Goal: Transaction & Acquisition: Purchase product/service

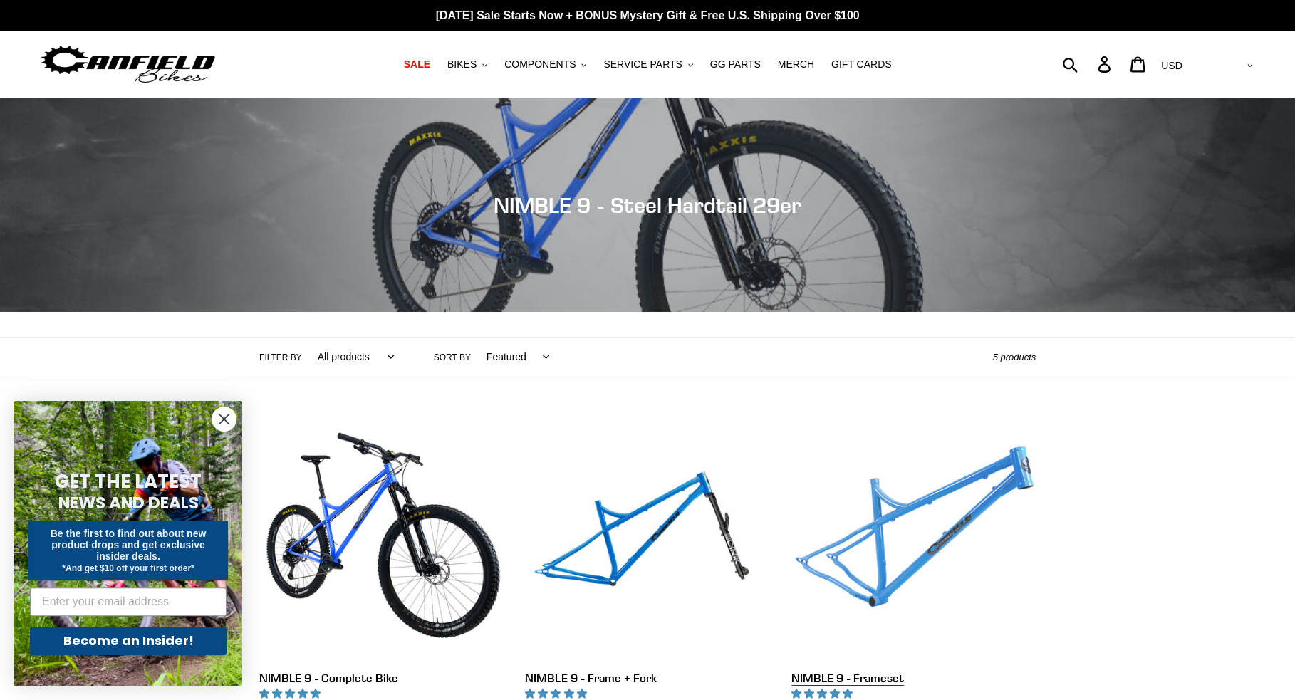
click at [872, 594] on link "NIMBLE 9 - Frameset" at bounding box center [914, 567] width 244 height 300
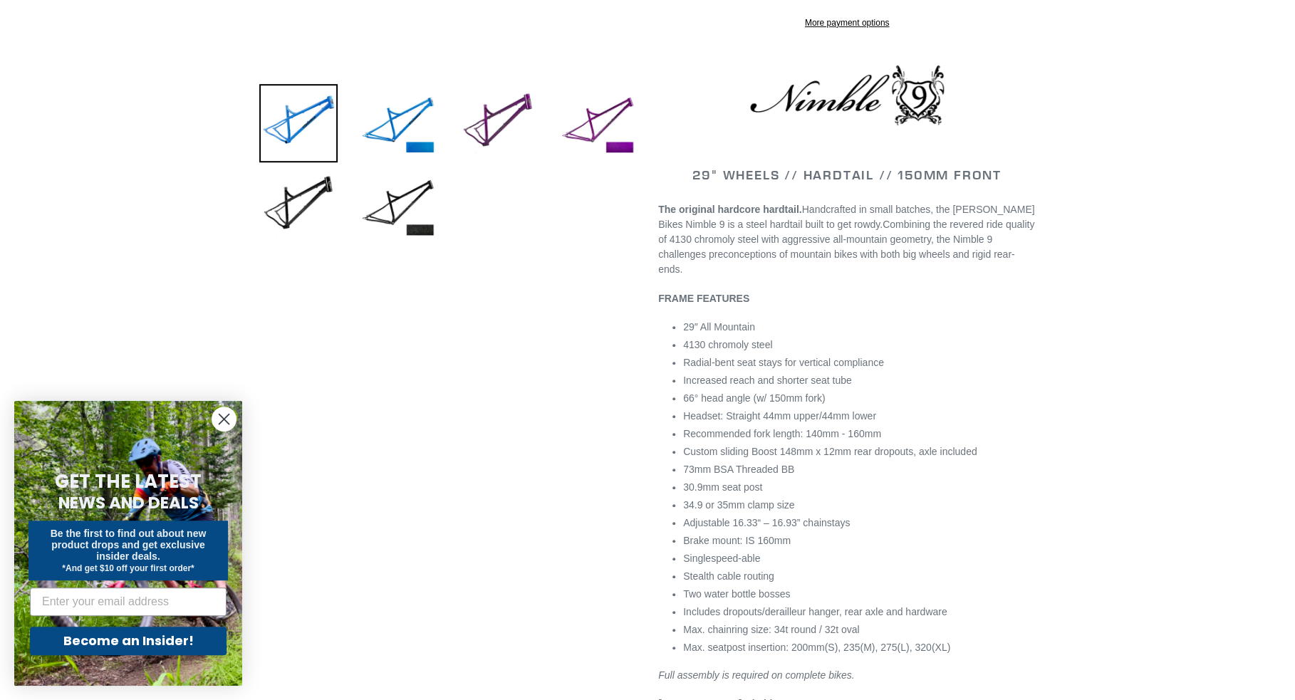
select select "highest-rating"
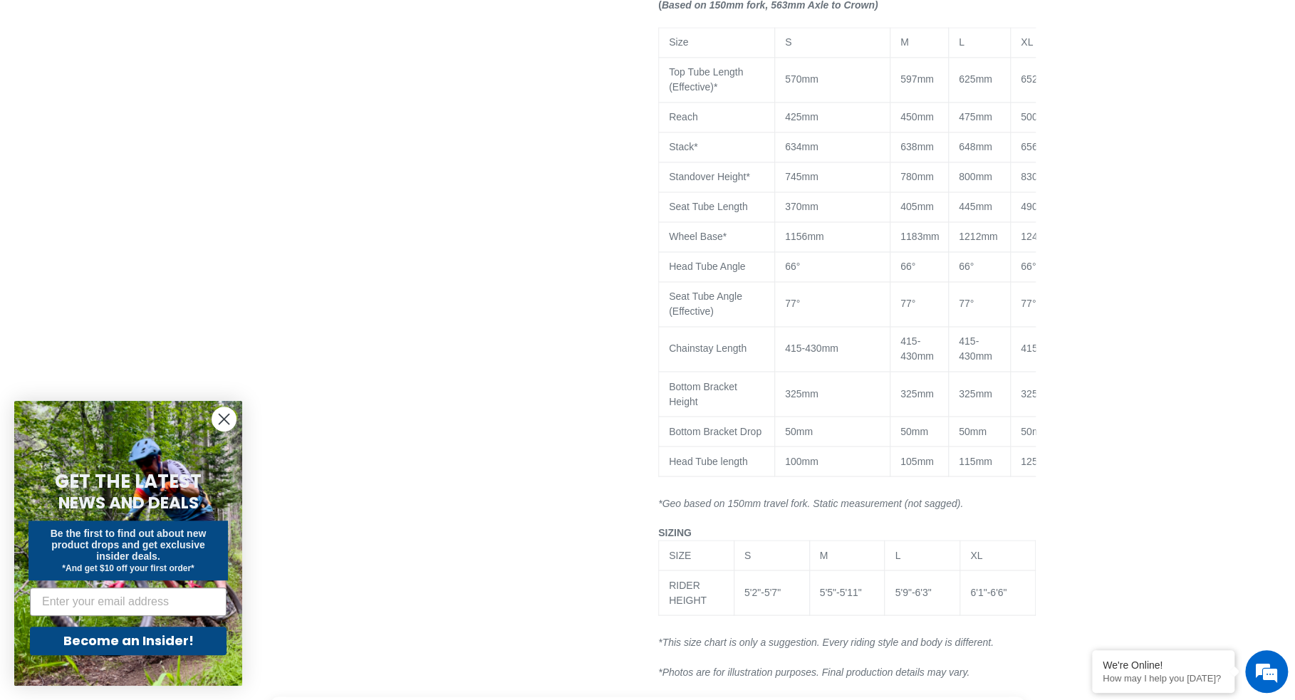
scroll to position [1231, 0]
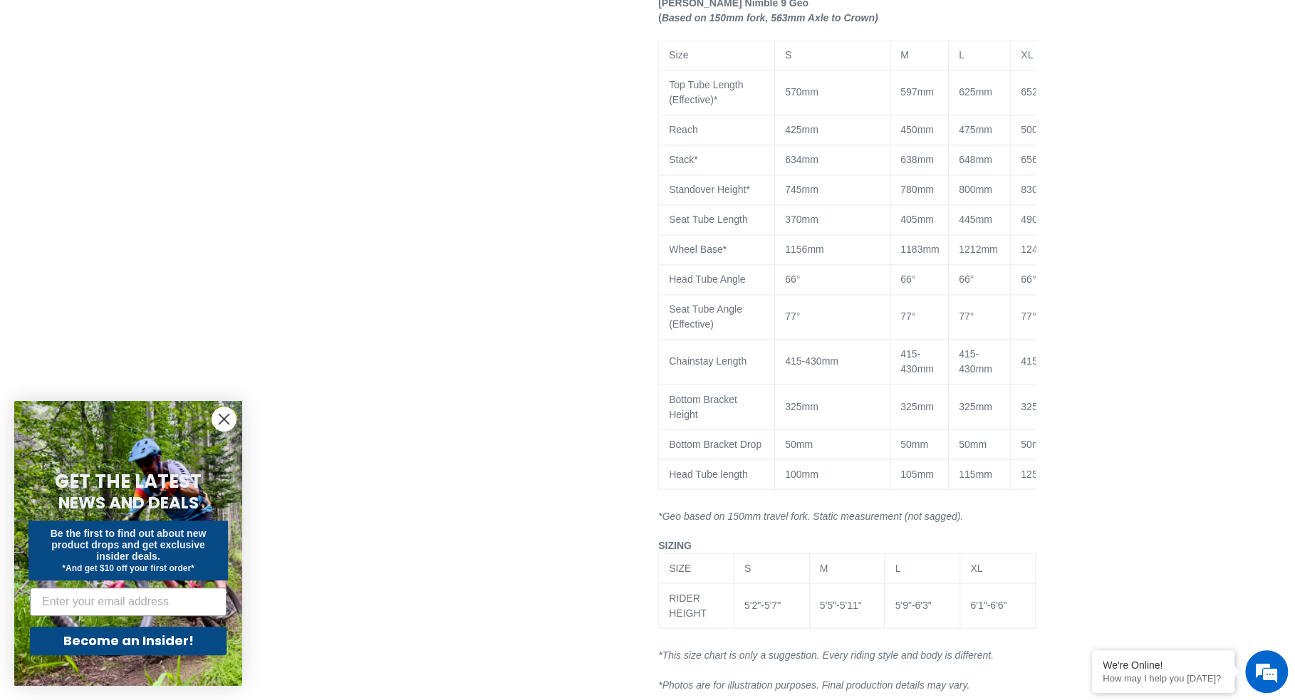
click at [215, 419] on circle "Close dialog" at bounding box center [224, 420] width 24 height 24
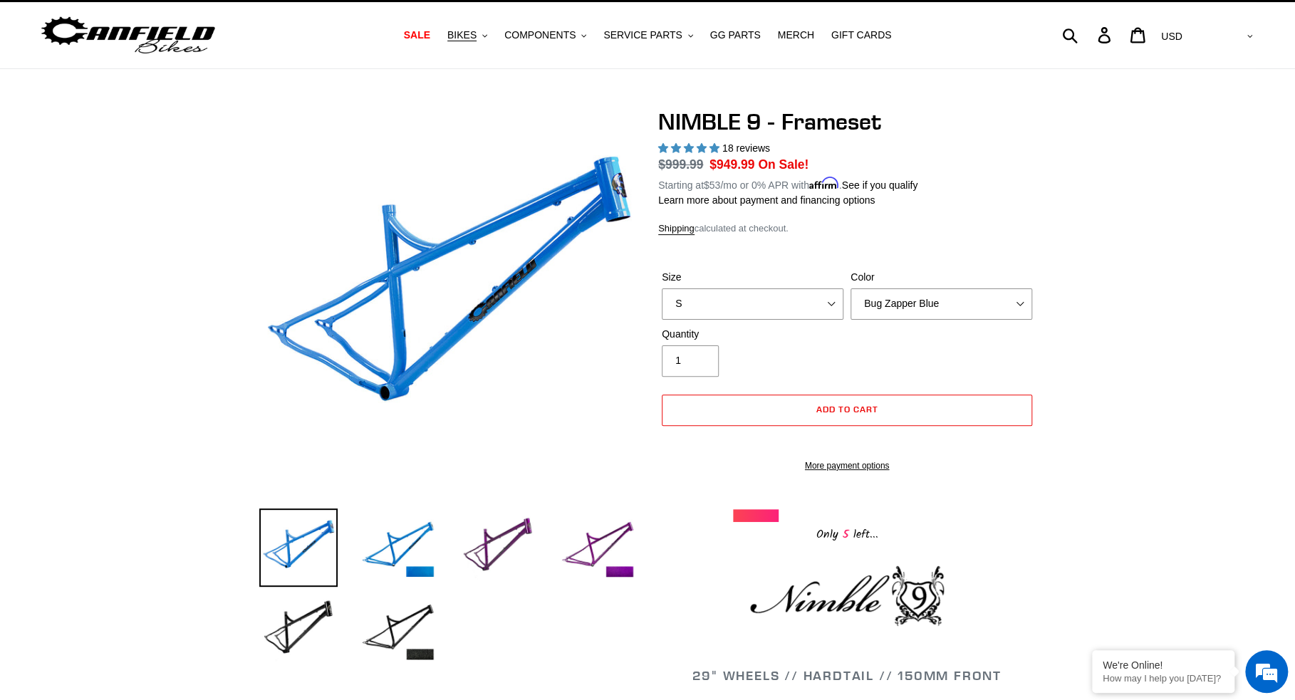
scroll to position [0, 0]
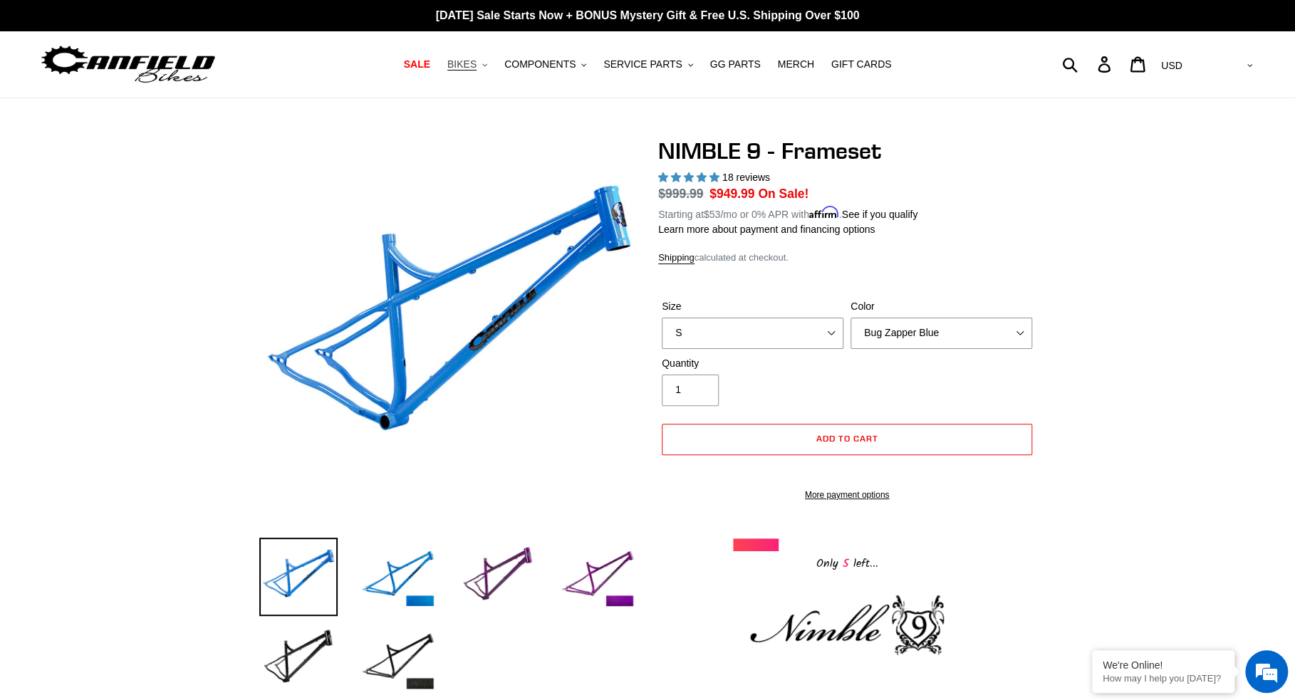
click at [477, 63] on span "BIKES" at bounding box center [461, 64] width 29 height 12
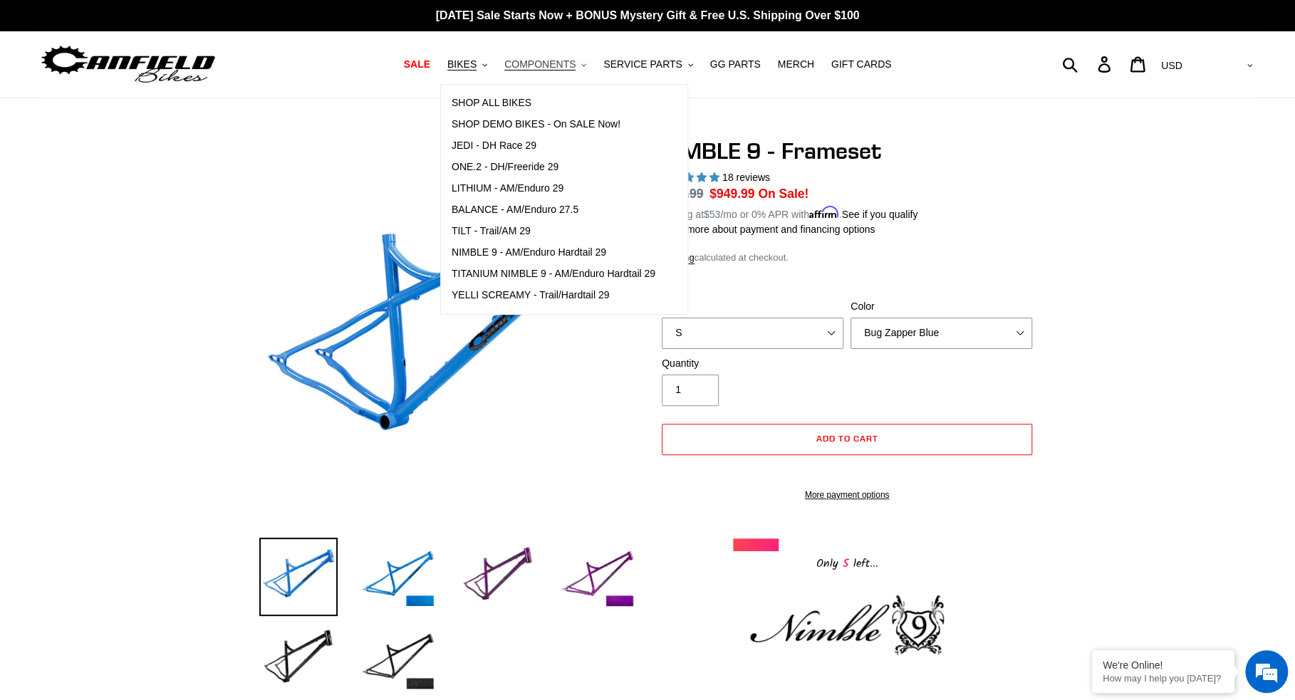
click at [545, 67] on span "COMPONENTS" at bounding box center [539, 64] width 71 height 12
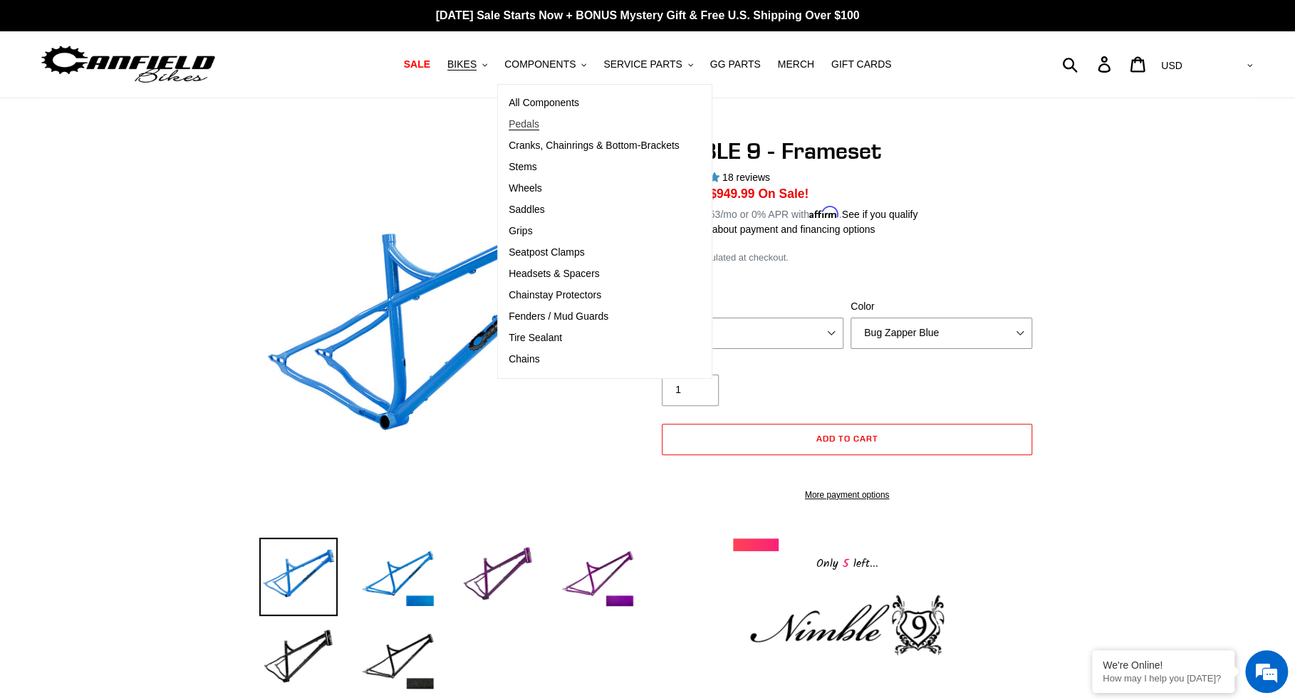
click at [538, 125] on span "Pedals" at bounding box center [524, 124] width 31 height 12
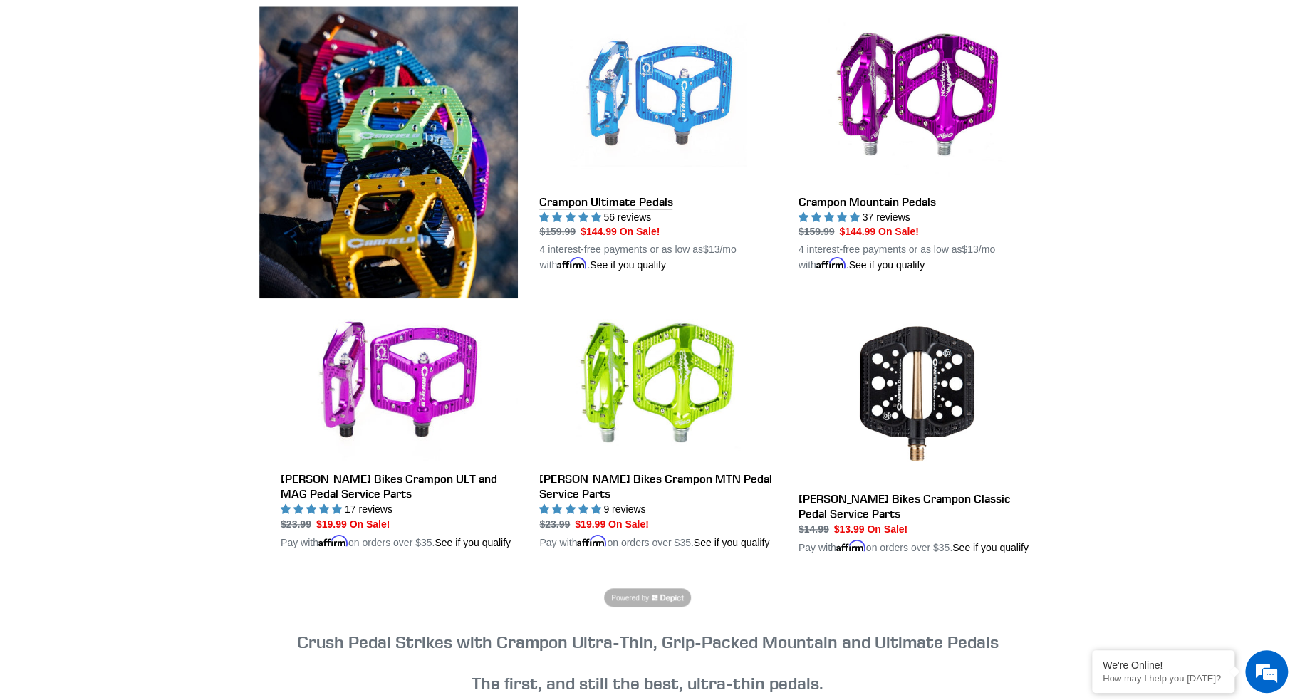
click at [658, 105] on link "Crampon Ultimate Pedals" at bounding box center [657, 139] width 237 height 267
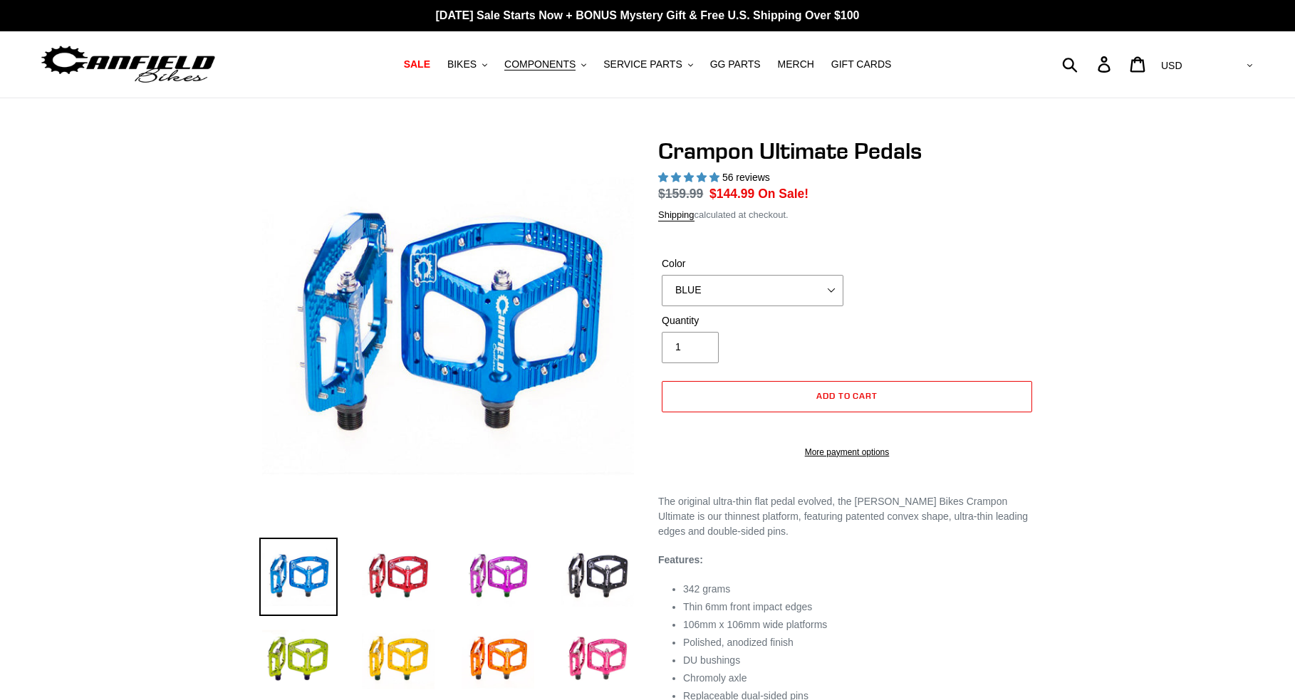
select select "highest-rating"
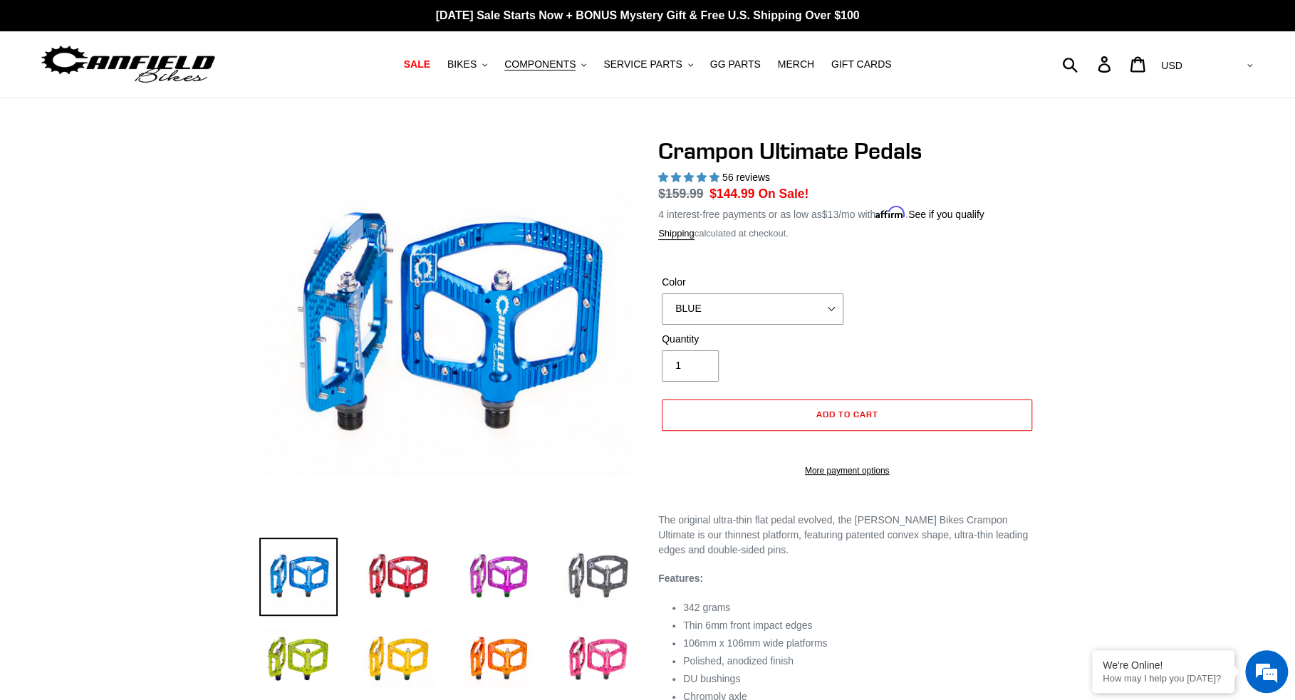
click at [603, 564] on img at bounding box center [598, 577] width 78 height 78
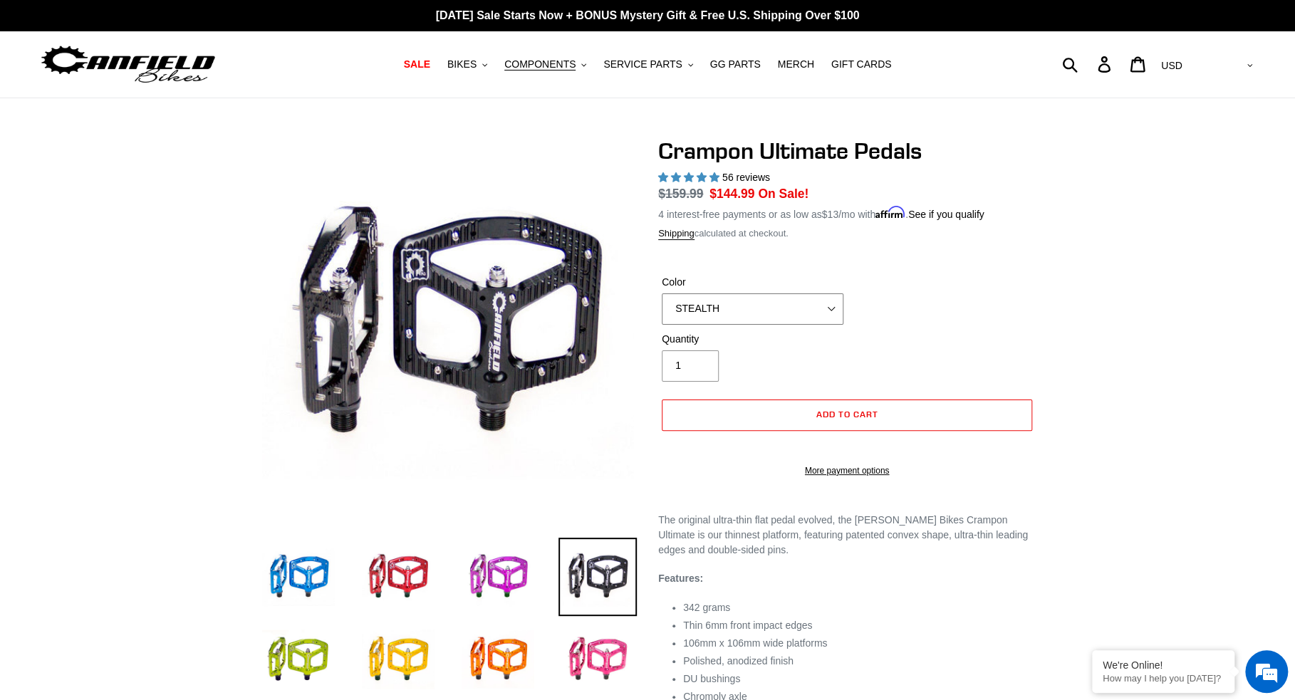
click at [662, 294] on select "BLUE RED PURPLE STEALTH BRONZE GREY TURQUOISE BLACK POLISHED BAJA GOLD PNW GREE…" at bounding box center [753, 309] width 182 height 31
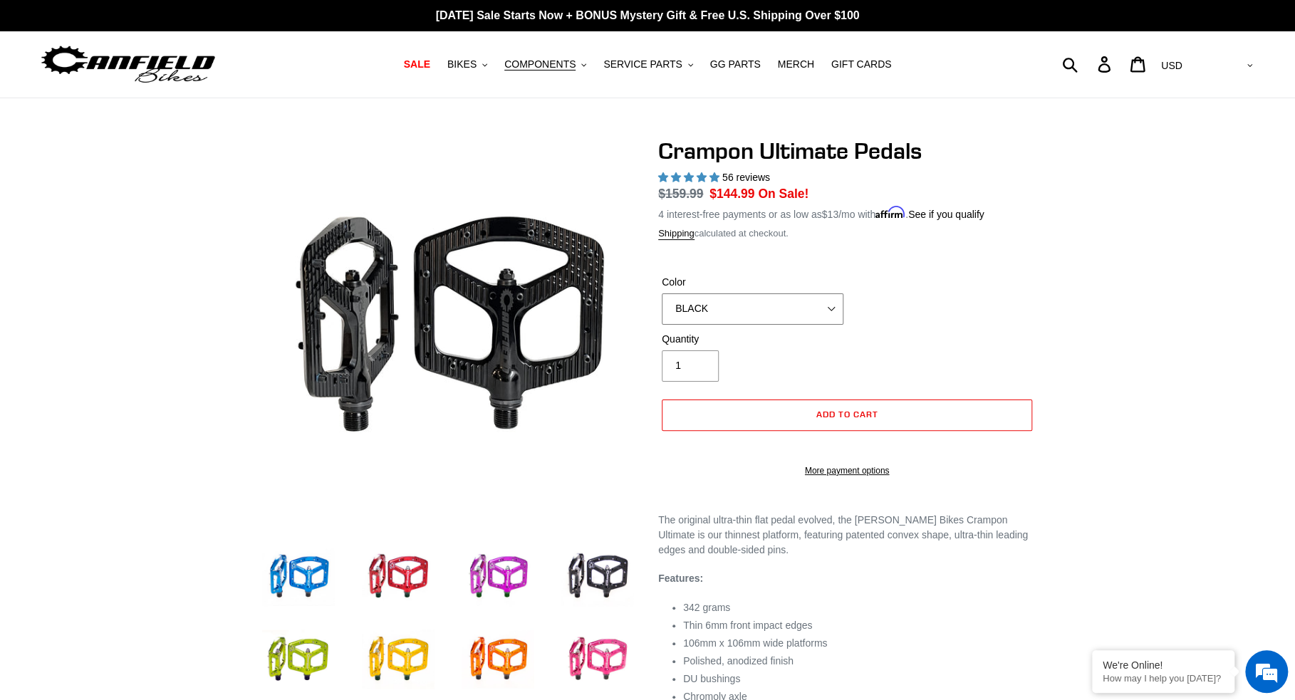
click at [662, 294] on select "BLUE RED PURPLE STEALTH BRONZE GREY TURQUOISE BLACK POLISHED BAJA GOLD PNW GREE…" at bounding box center [753, 309] width 182 height 31
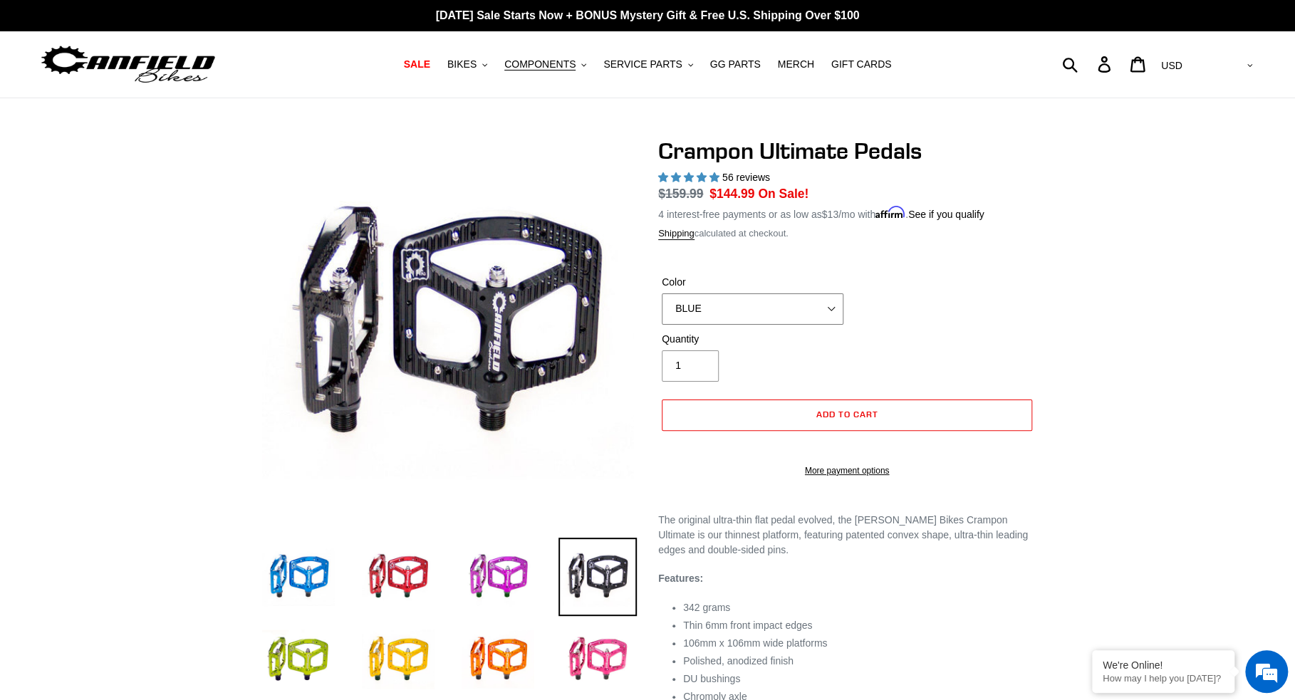
click at [662, 294] on select "BLUE RED PURPLE STEALTH BRONZE GREY TURQUOISE BLACK POLISHED BAJA GOLD PNW GREE…" at bounding box center [753, 309] width 182 height 31
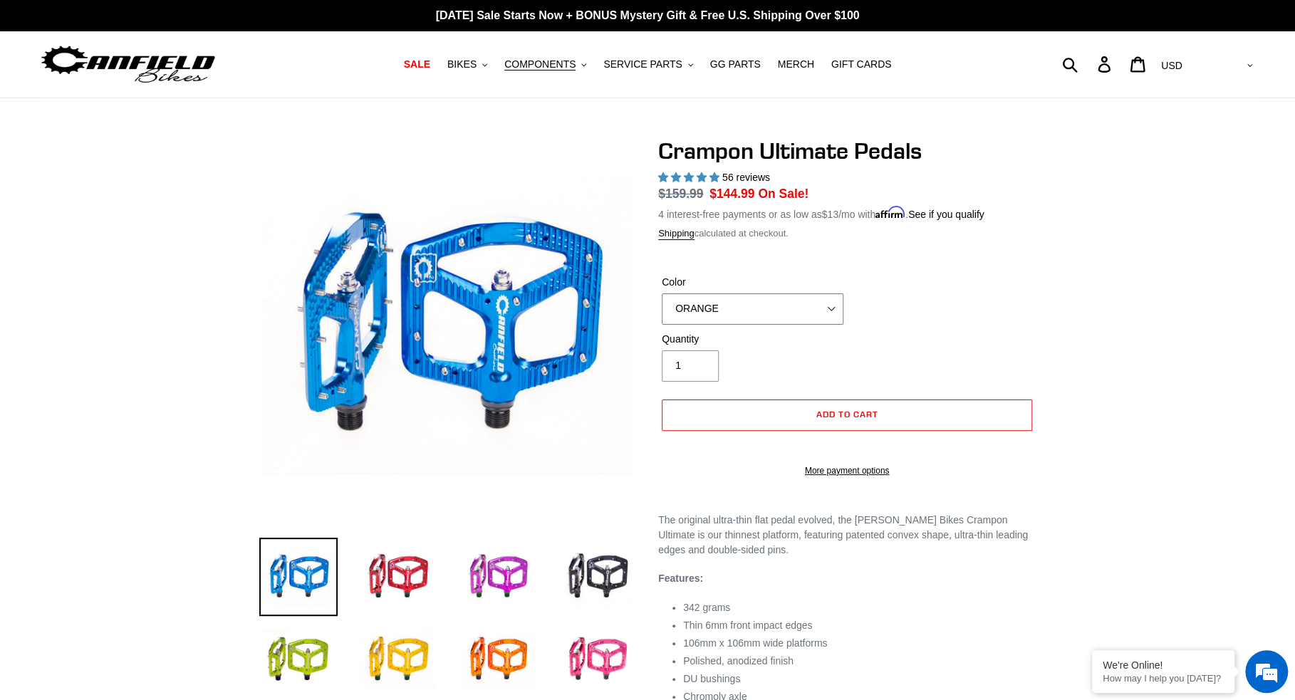
click at [662, 294] on select "BLUE RED PURPLE STEALTH BRONZE GREY TURQUOISE BLACK POLISHED BAJA GOLD PNW GREE…" at bounding box center [753, 309] width 182 height 31
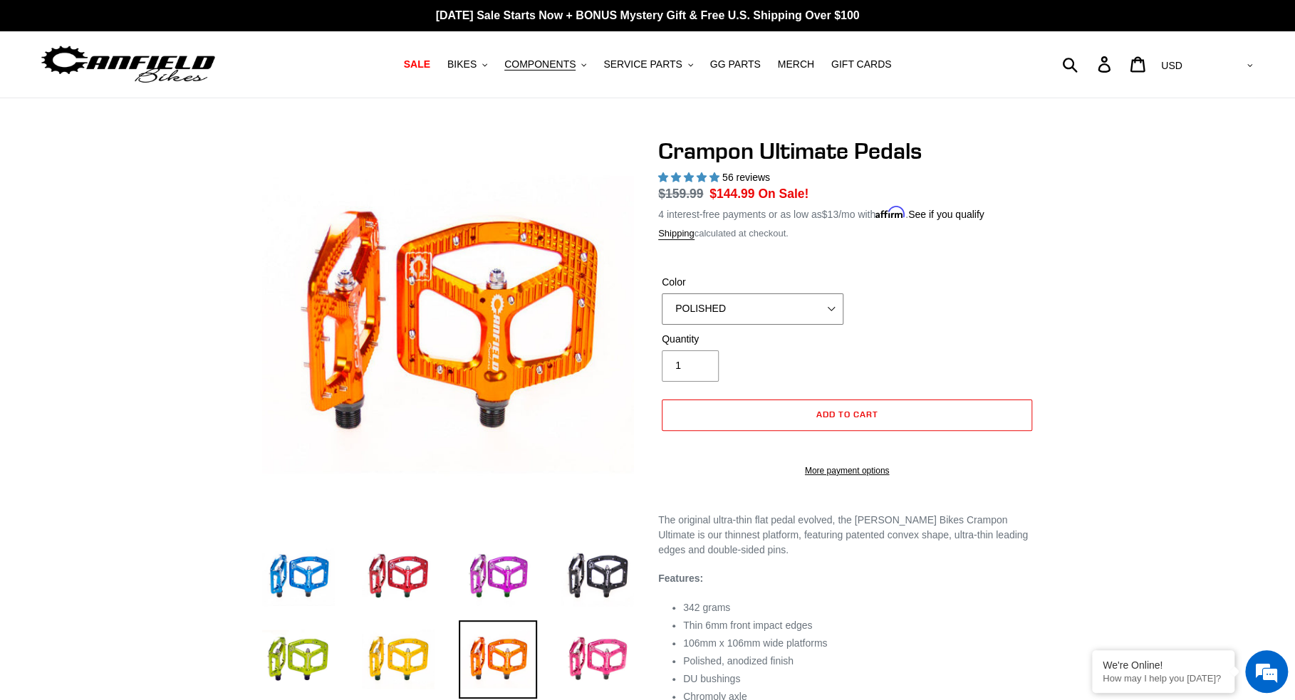
click at [662, 294] on select "BLUE RED PURPLE STEALTH BRONZE GREY TURQUOISE BLACK POLISHED BAJA GOLD PNW GREE…" at bounding box center [753, 309] width 182 height 31
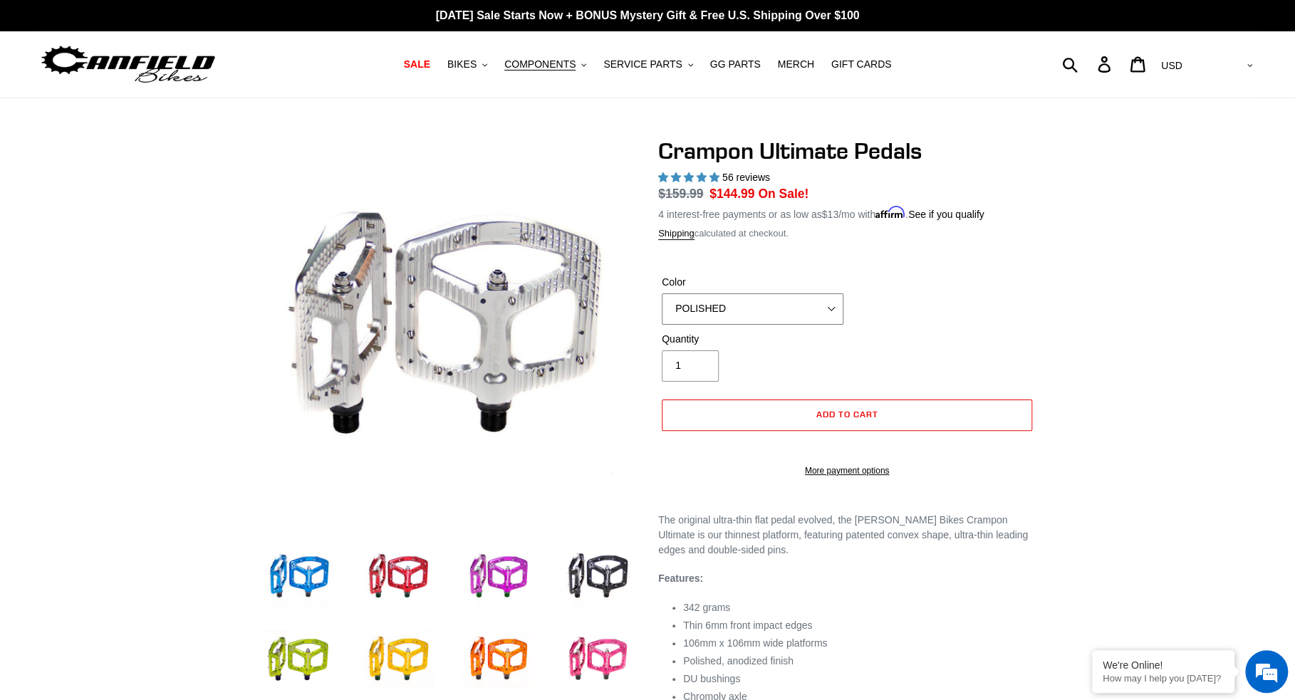
select select "BRONZE"
click at [662, 294] on select "BLUE RED PURPLE STEALTH BRONZE GREY TURQUOISE BLACK POLISHED BAJA GOLD PNW GREE…" at bounding box center [753, 309] width 182 height 31
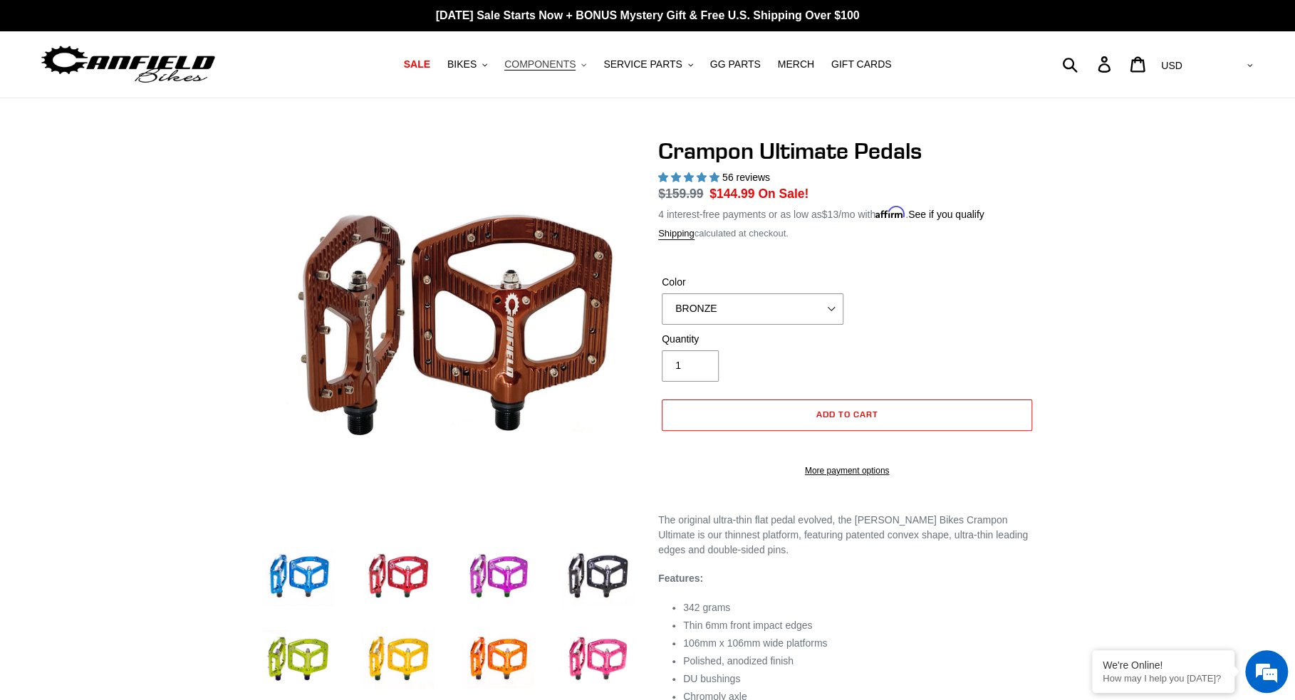
click at [546, 69] on span "COMPONENTS" at bounding box center [539, 64] width 71 height 12
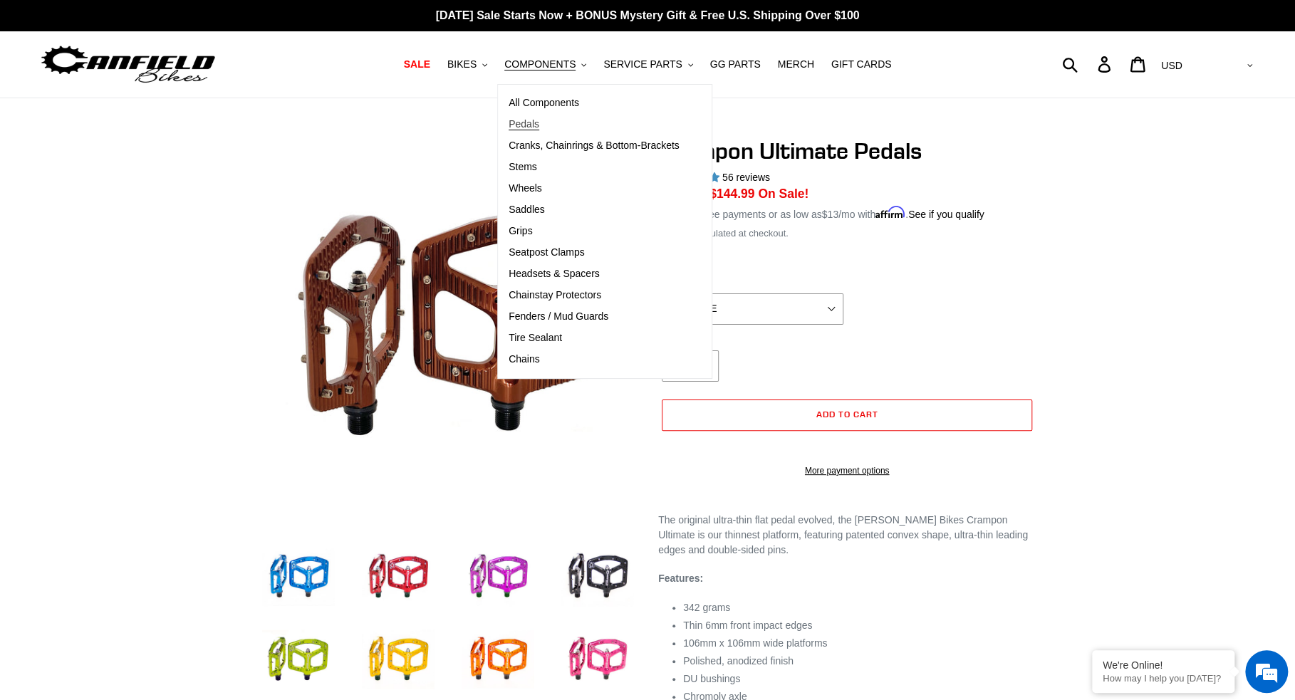
click at [539, 126] on span "Pedals" at bounding box center [524, 124] width 31 height 12
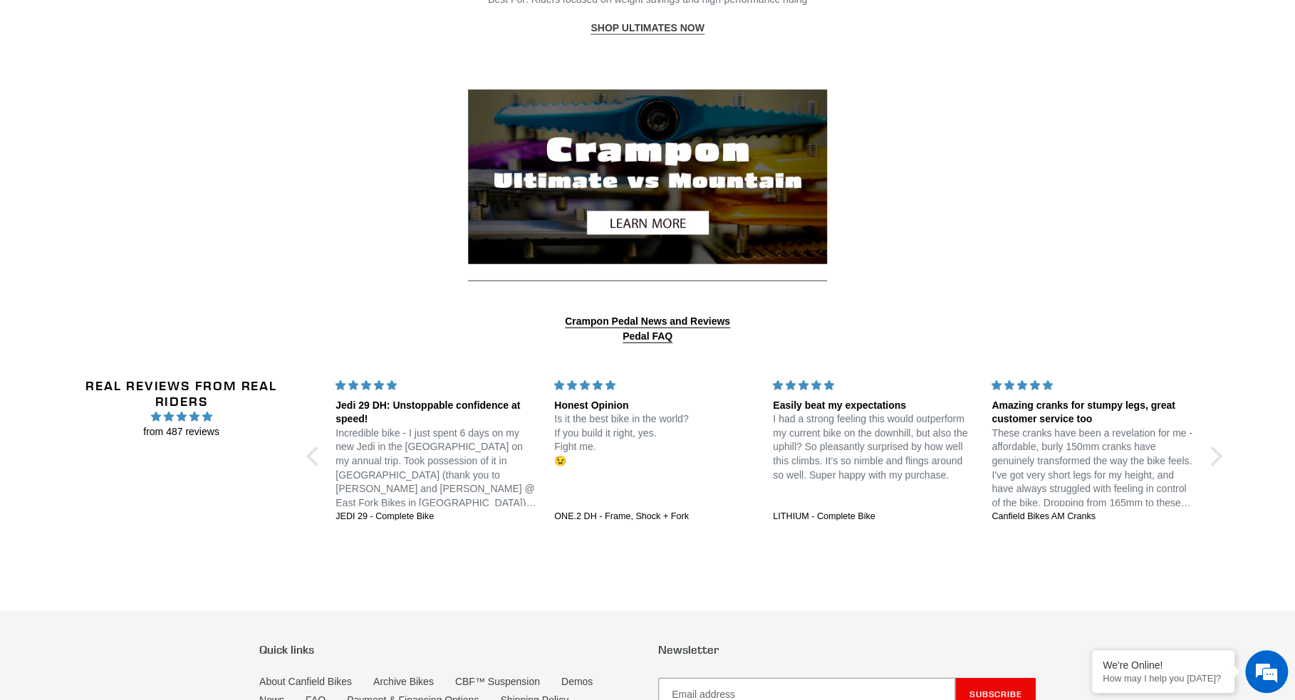
scroll to position [1983, 0]
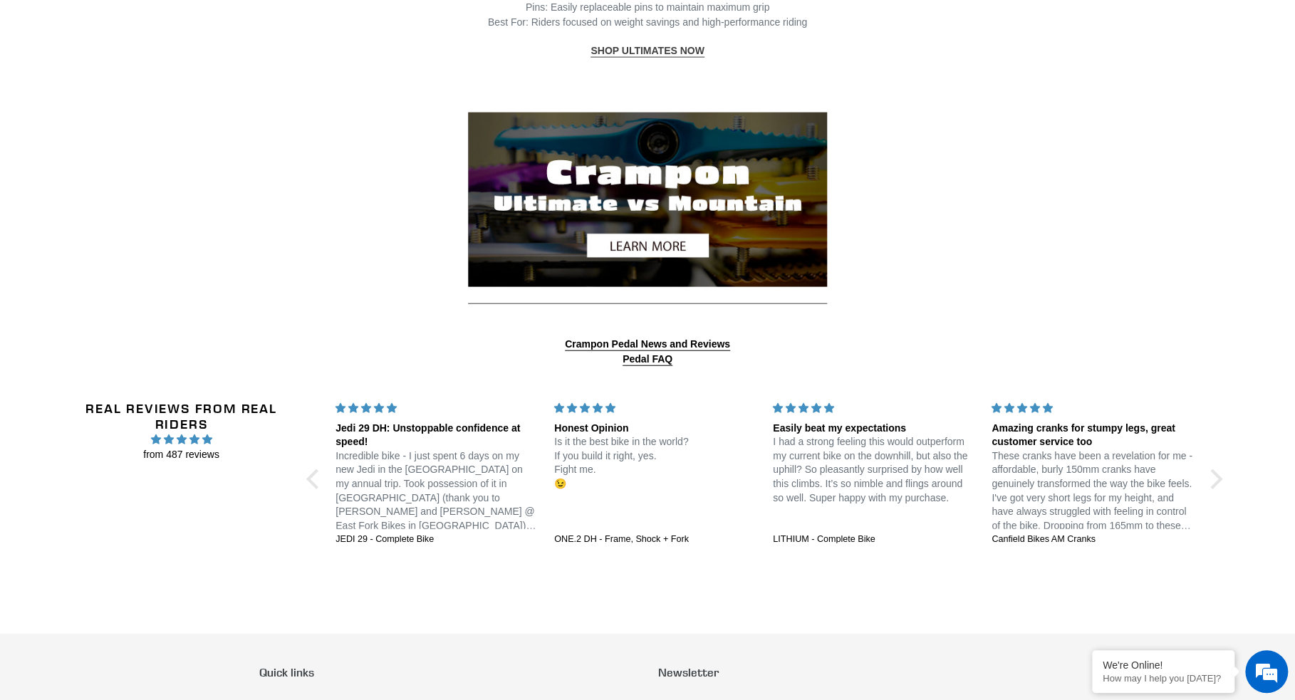
click at [673, 251] on img at bounding box center [647, 200] width 359 height 174
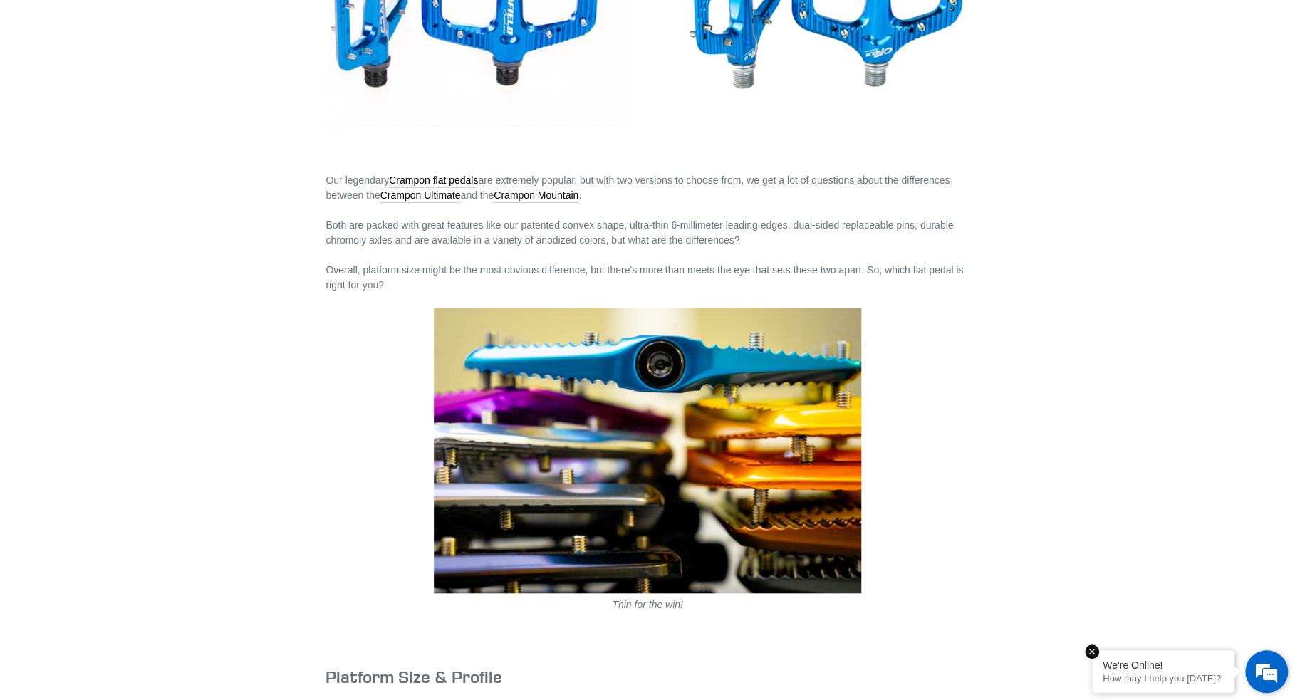
click at [1117, 663] on div "We're Online!" at bounding box center [1163, 665] width 121 height 11
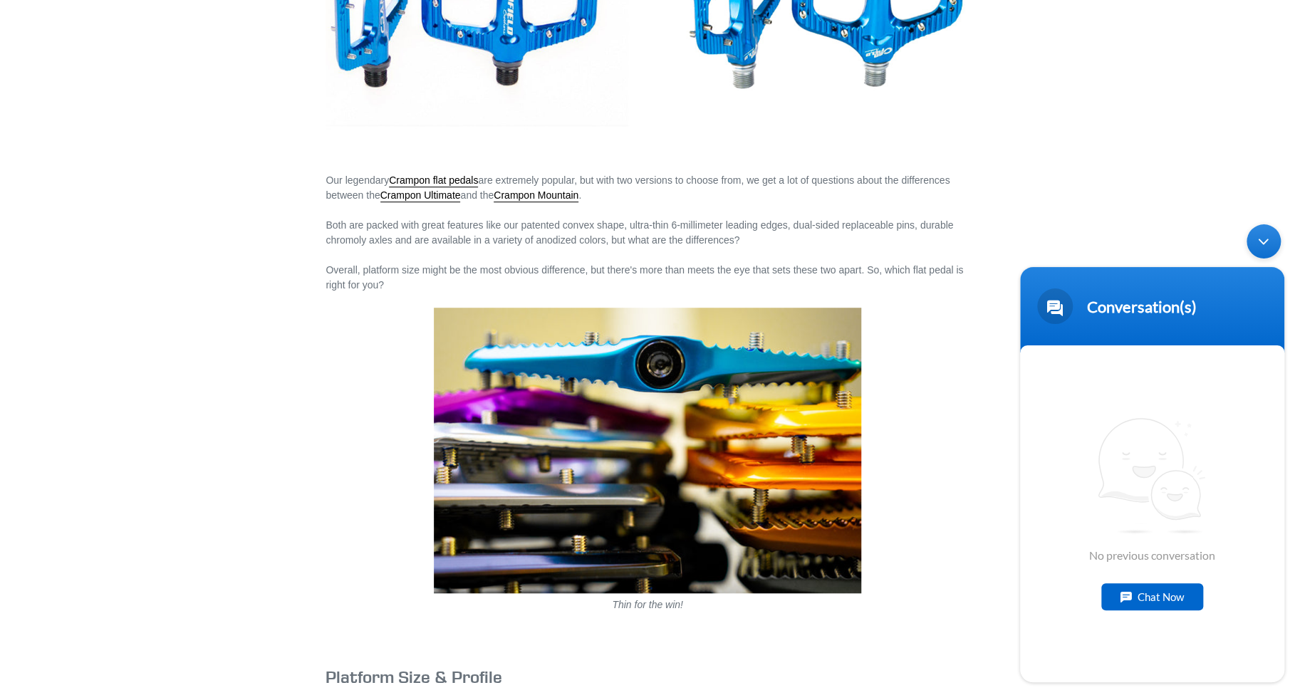
click at [1178, 594] on div "Chat Now" at bounding box center [1152, 596] width 102 height 27
click at [1155, 623] on textarea "Type your message and hit 'Enter'" at bounding box center [1152, 631] width 264 height 50
type textarea "I have a few questions about pedals"
click at [1262, 664] on em at bounding box center [1265, 665] width 14 height 19
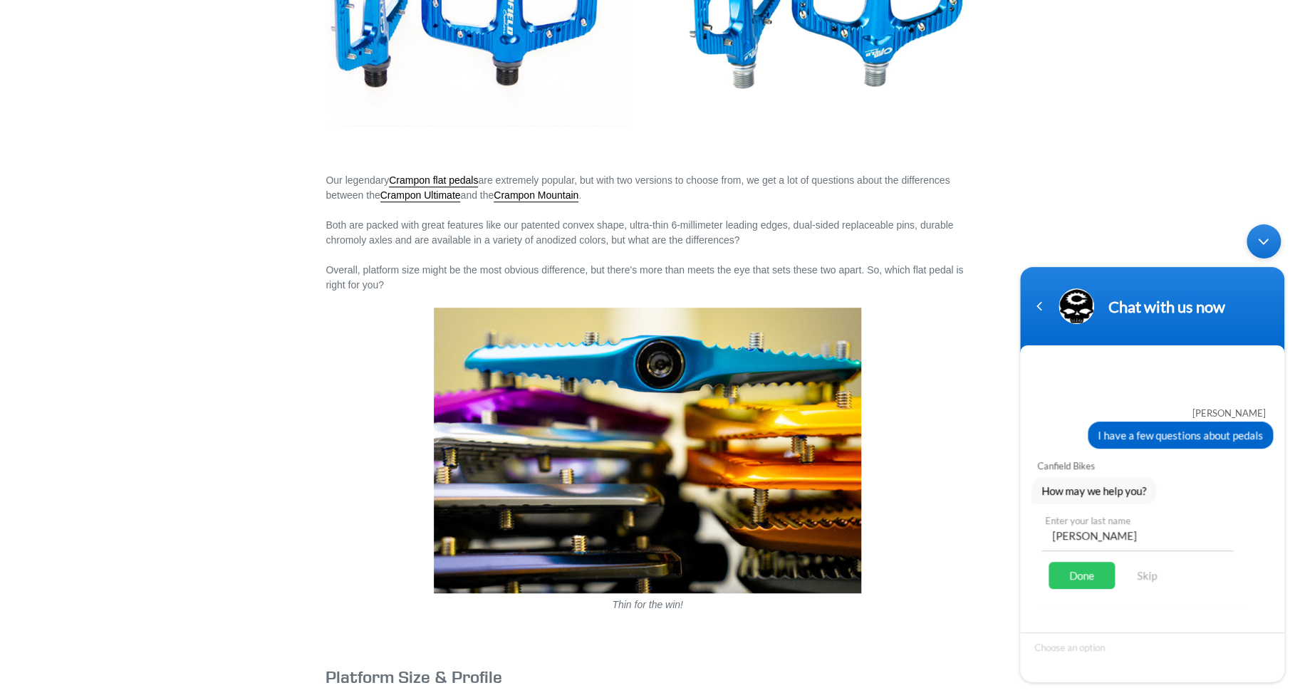
click at [1104, 572] on div "Done" at bounding box center [1082, 575] width 66 height 27
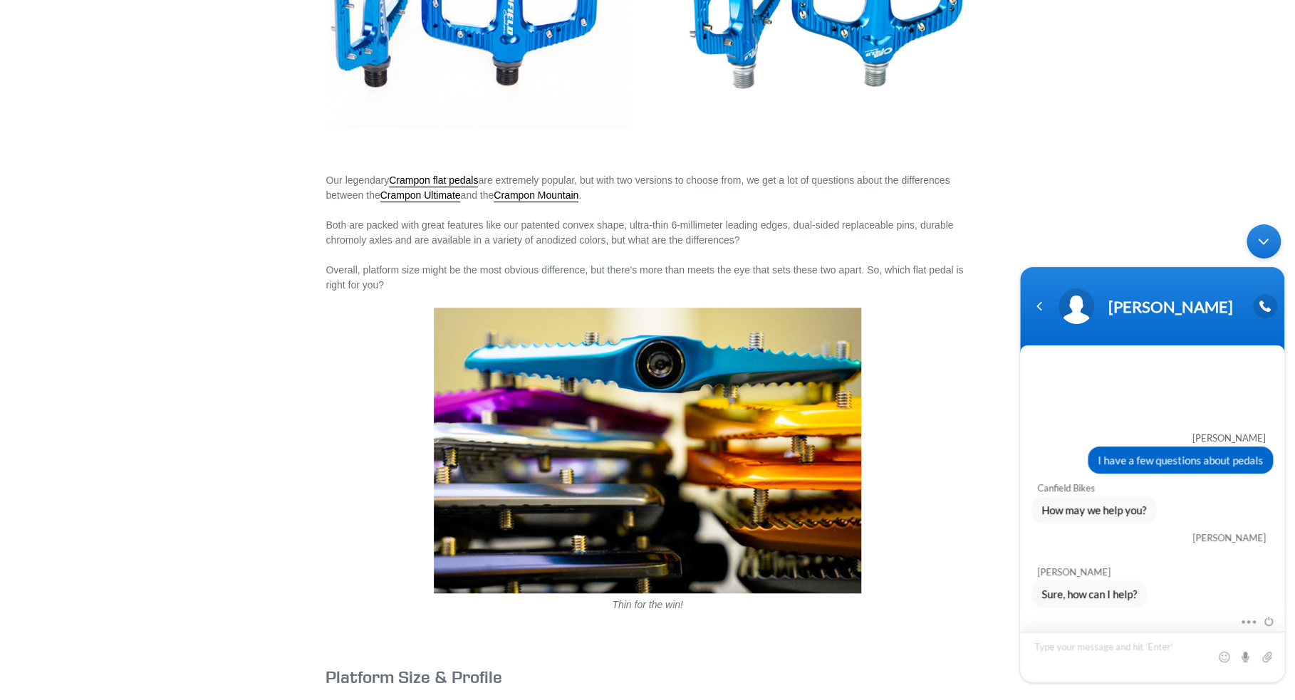
click at [1079, 650] on textarea "Type your message and hit 'Enter'" at bounding box center [1152, 657] width 264 height 51
type textarea "i"
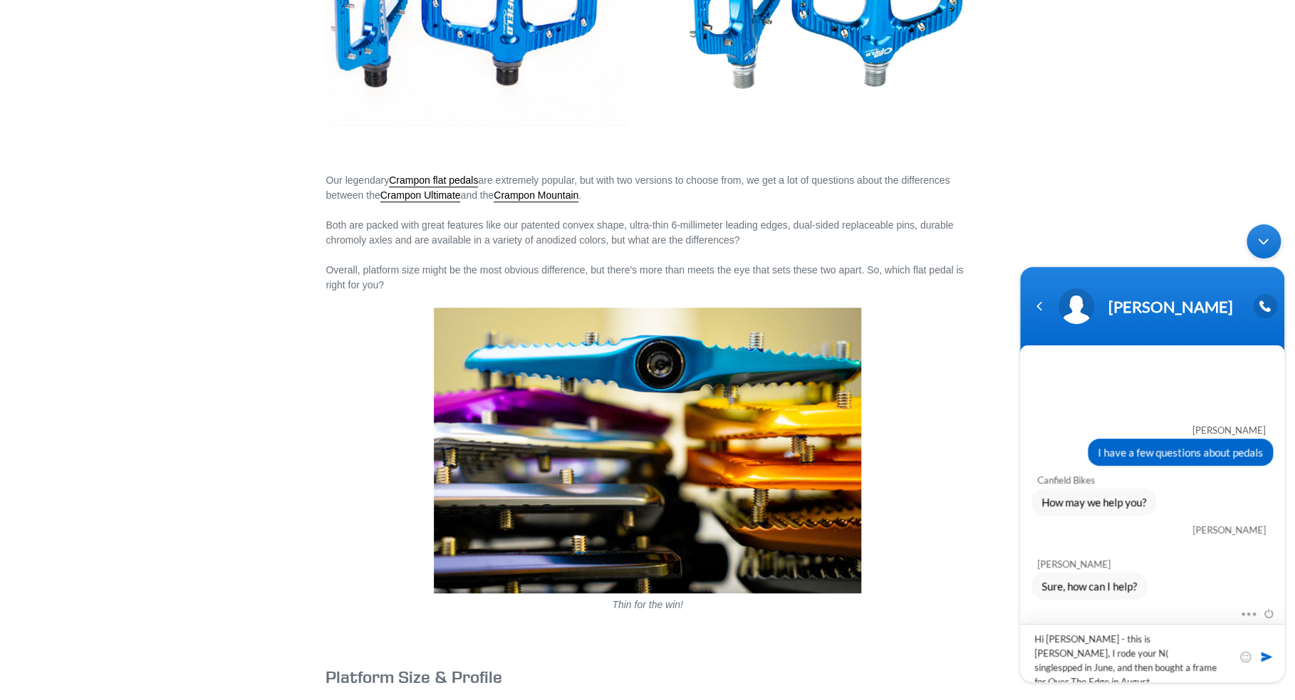
type textarea "Hi [PERSON_NAME] - this is [PERSON_NAME], I rode your N( singlespped in June, a…"
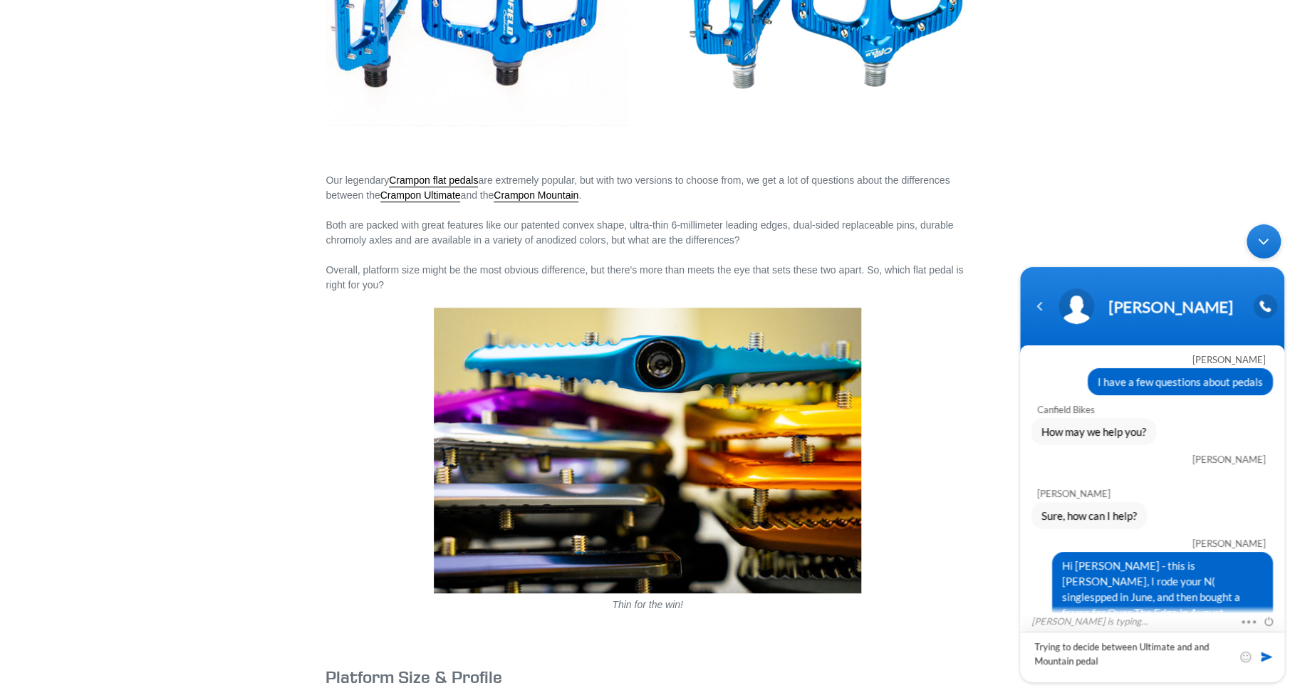
type textarea "Trying to decide between Ultimate and and Mountain pedals"
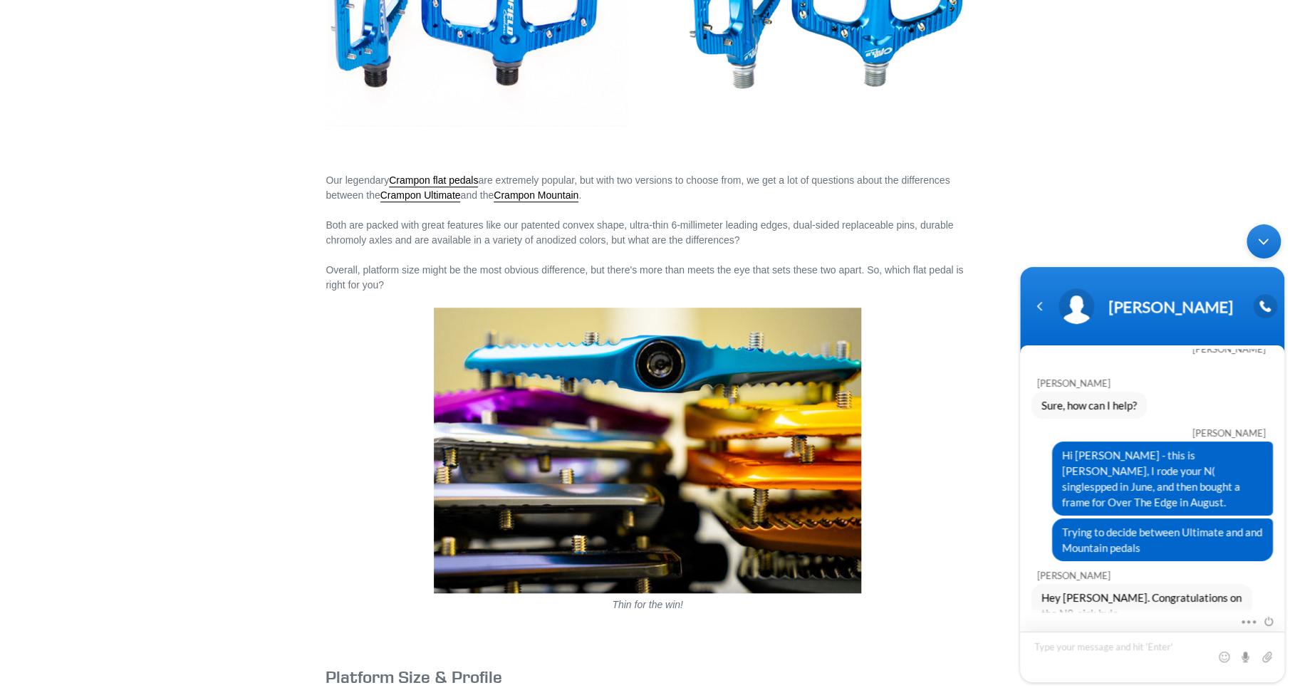
scroll to position [154, 0]
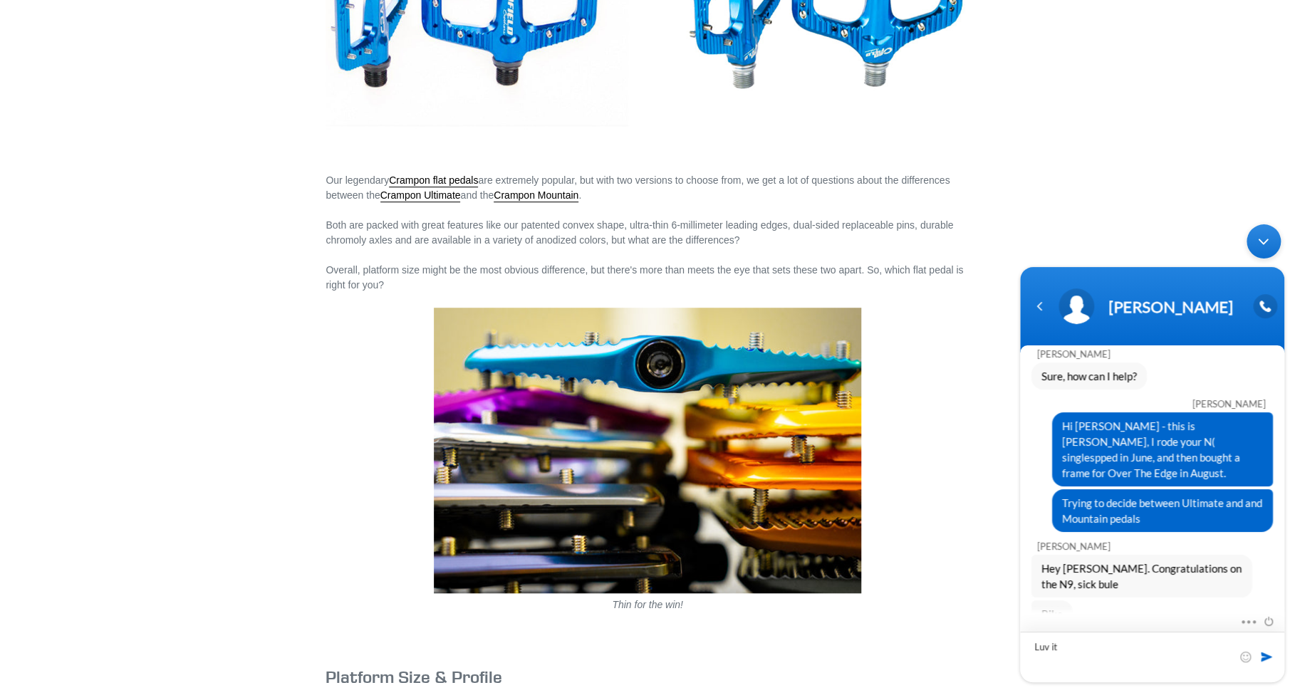
type textarea "Luv it!"
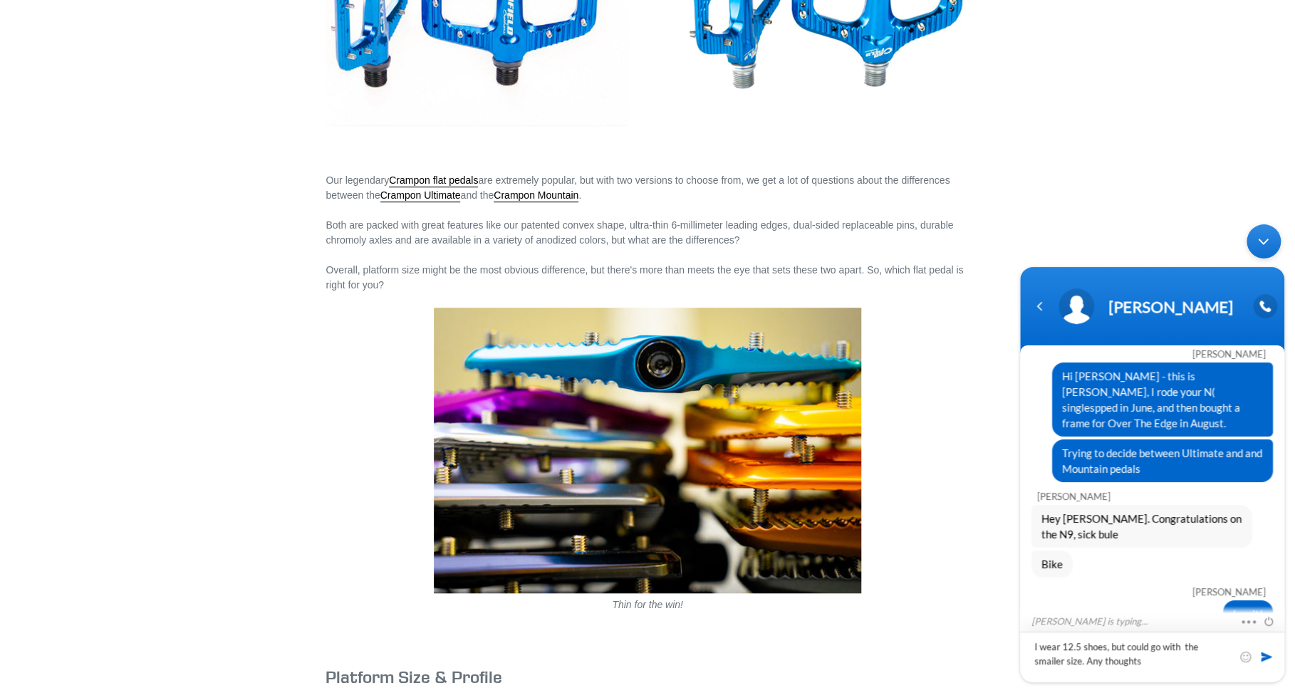
type textarea "I wear 12.5 shoes, but could go with the smailer size. Any thoughts?"
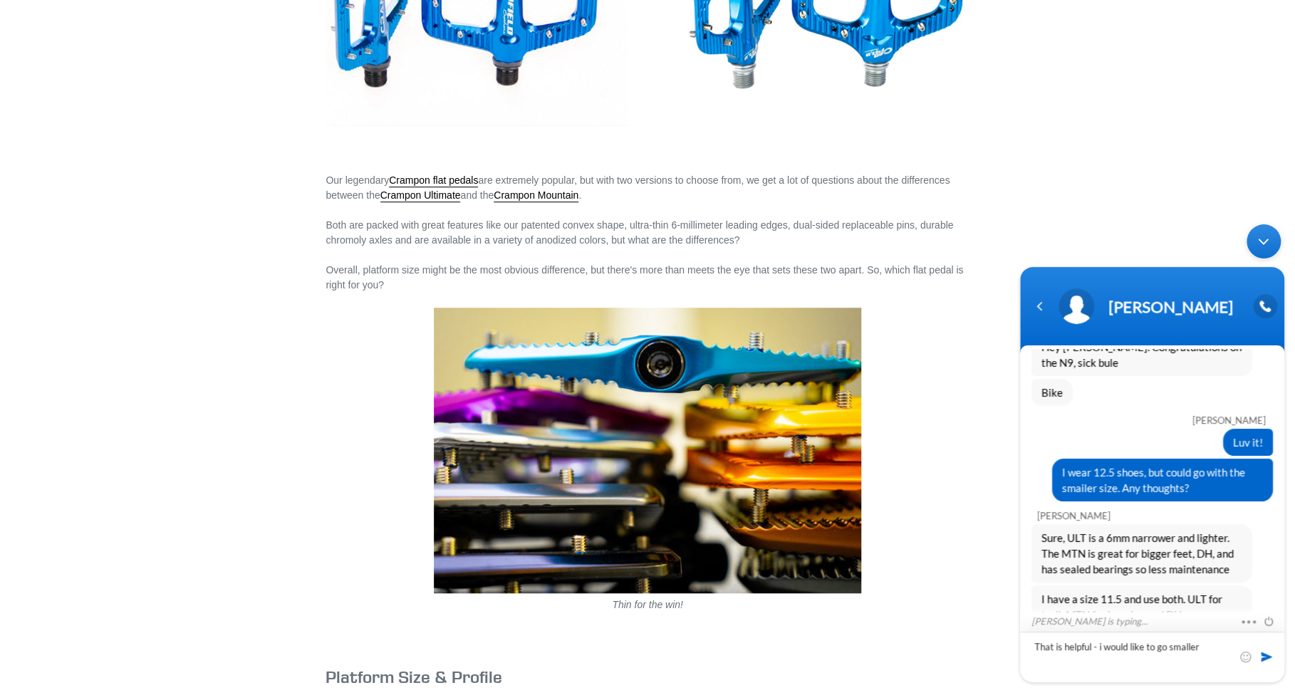
scroll to position [405, 0]
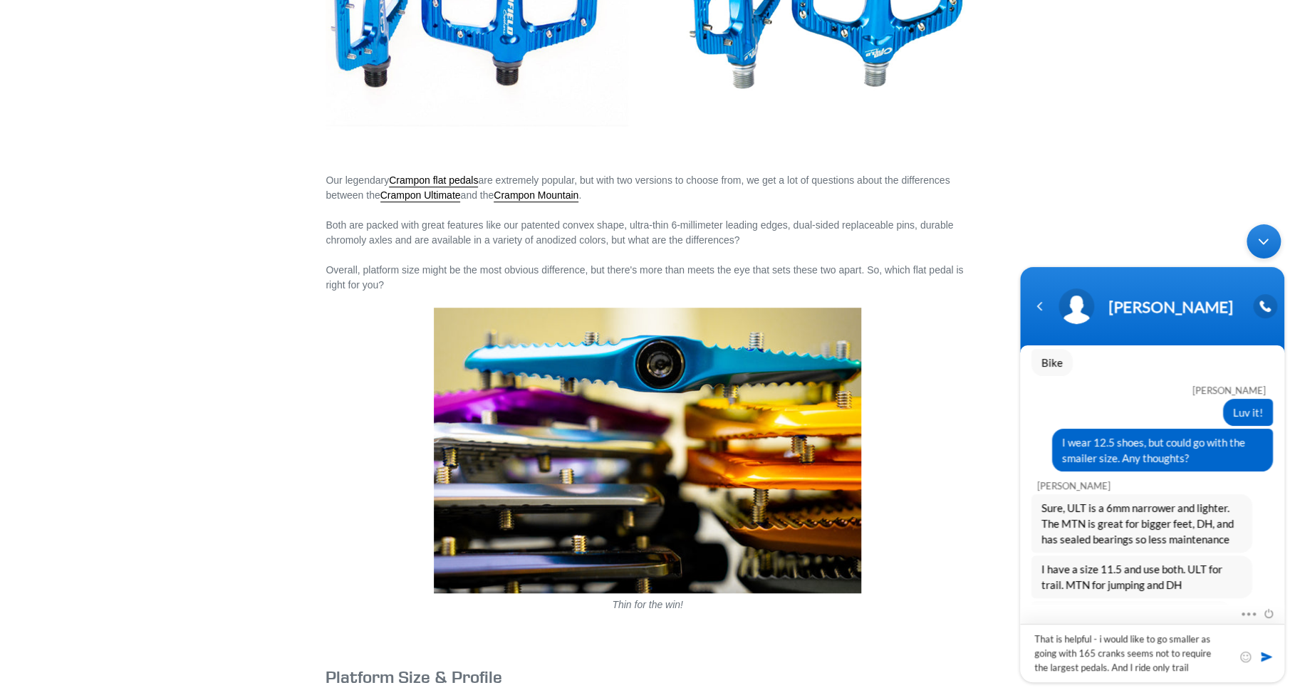
type textarea "That is helpful - i would like to go smaller as going with 165 cranks seems not…"
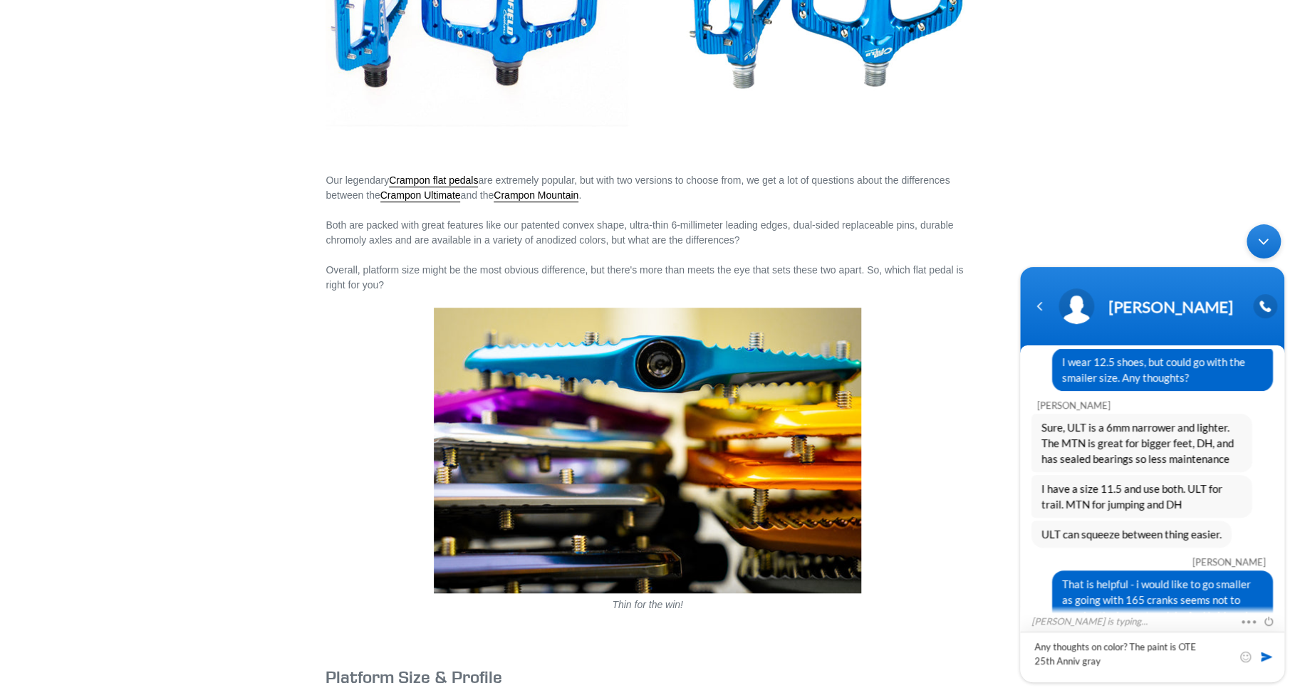
type textarea "Any thoughts on color? The paint is OTE 25th Anniv gray."
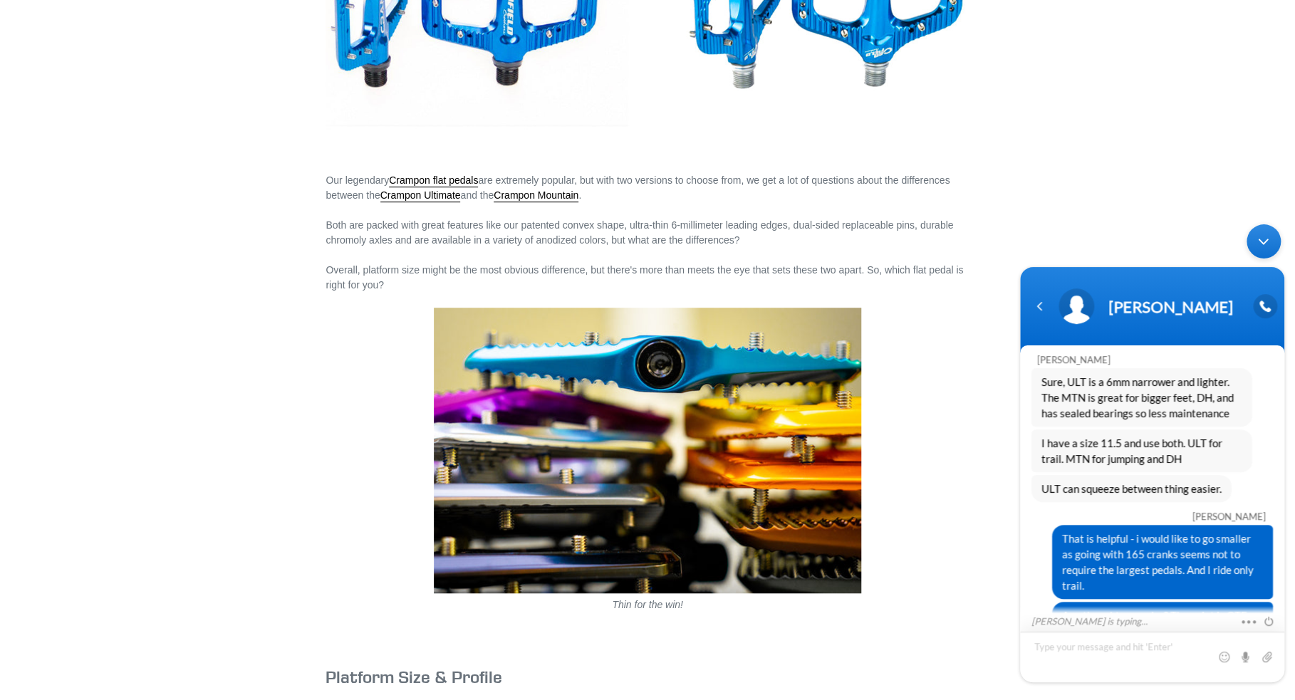
scroll to position [613, 0]
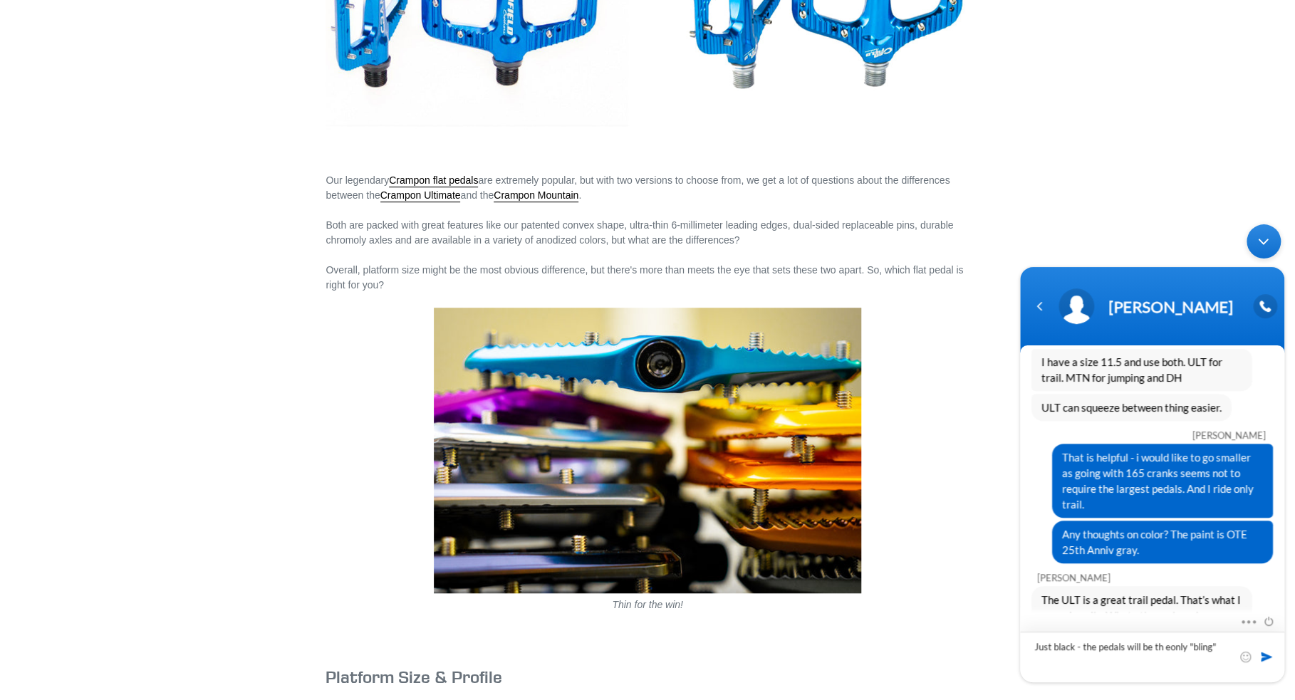
click at [1168, 648] on textarea "Just black - the pedals will be th eonly "bling"" at bounding box center [1152, 657] width 264 height 51
click at [1163, 647] on textarea "Just black - the pedals will be th eonly "bling"" at bounding box center [1152, 657] width 264 height 51
type textarea "Just black - the pedals will be the only "bling""
click at [1263, 658] on span at bounding box center [1267, 657] width 14 height 14
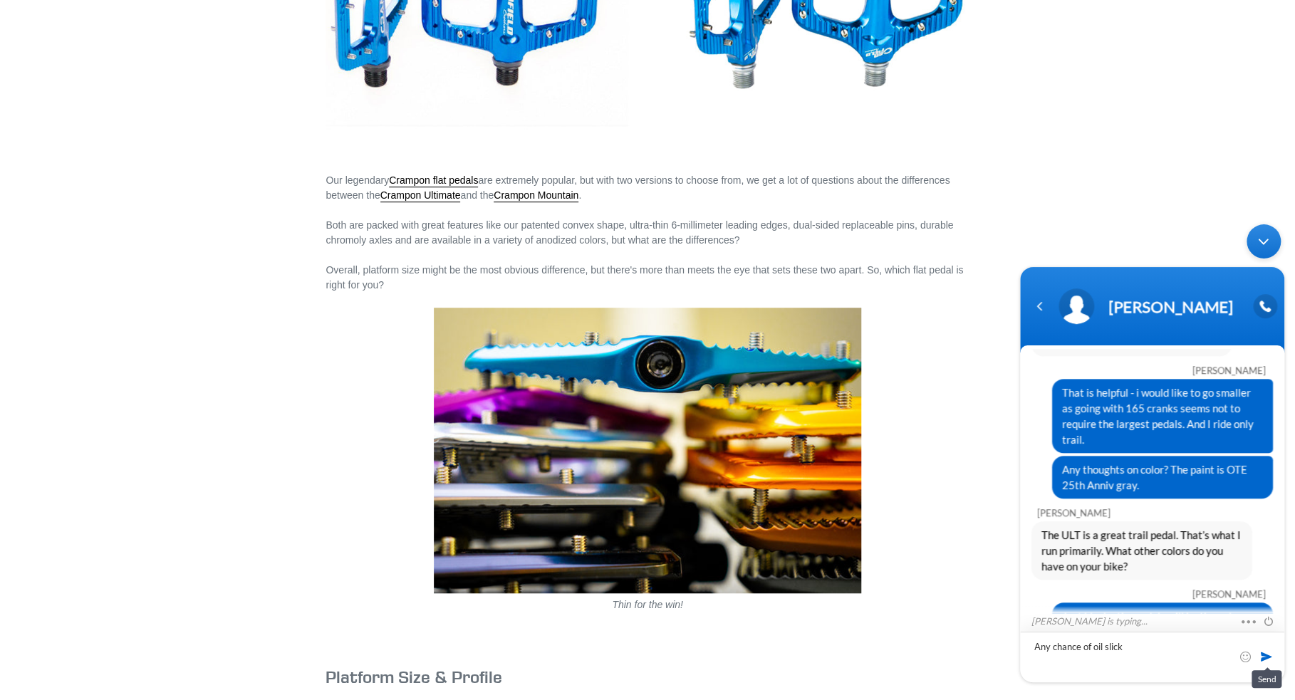
type textarea "Any chance of oil slick?"
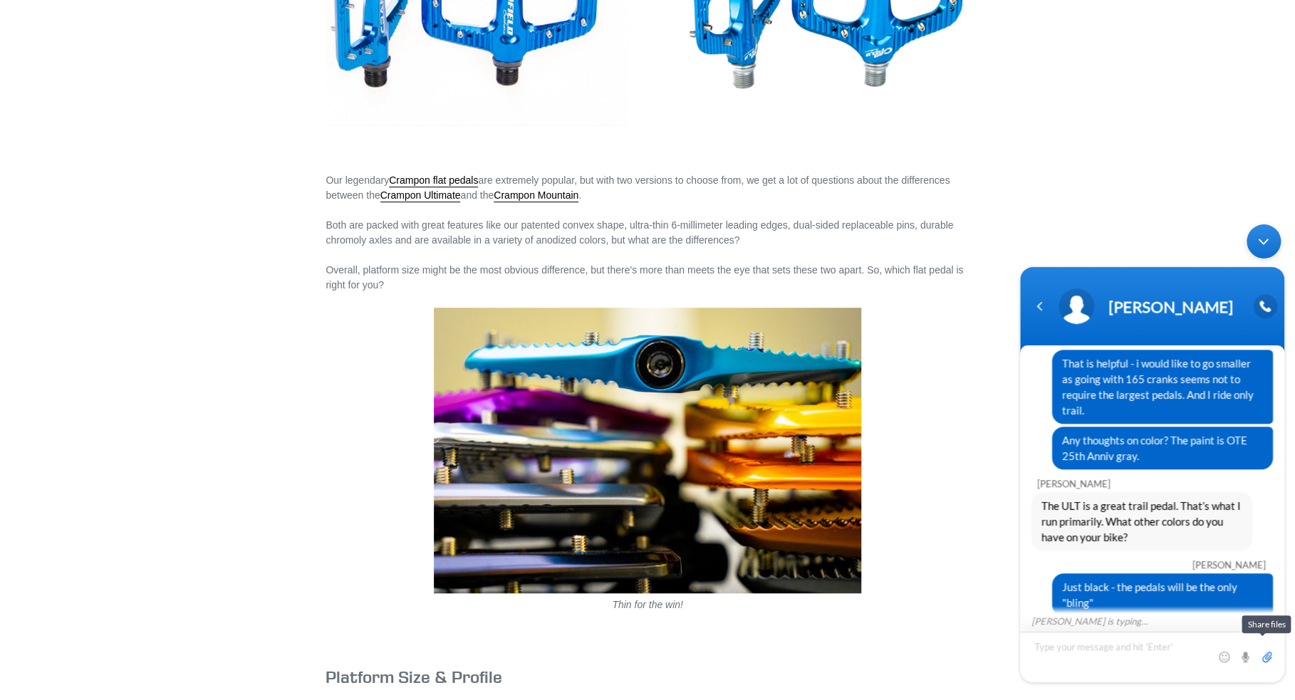
scroll to position [772, 0]
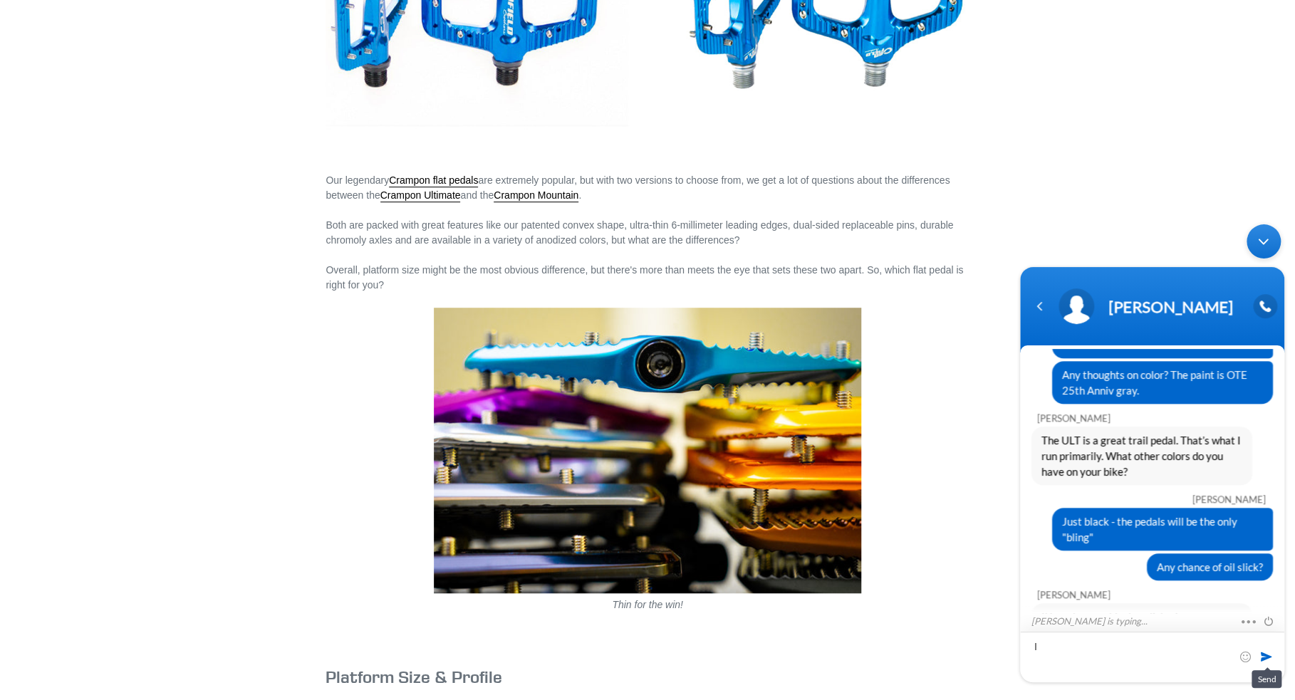
type textarea "I"
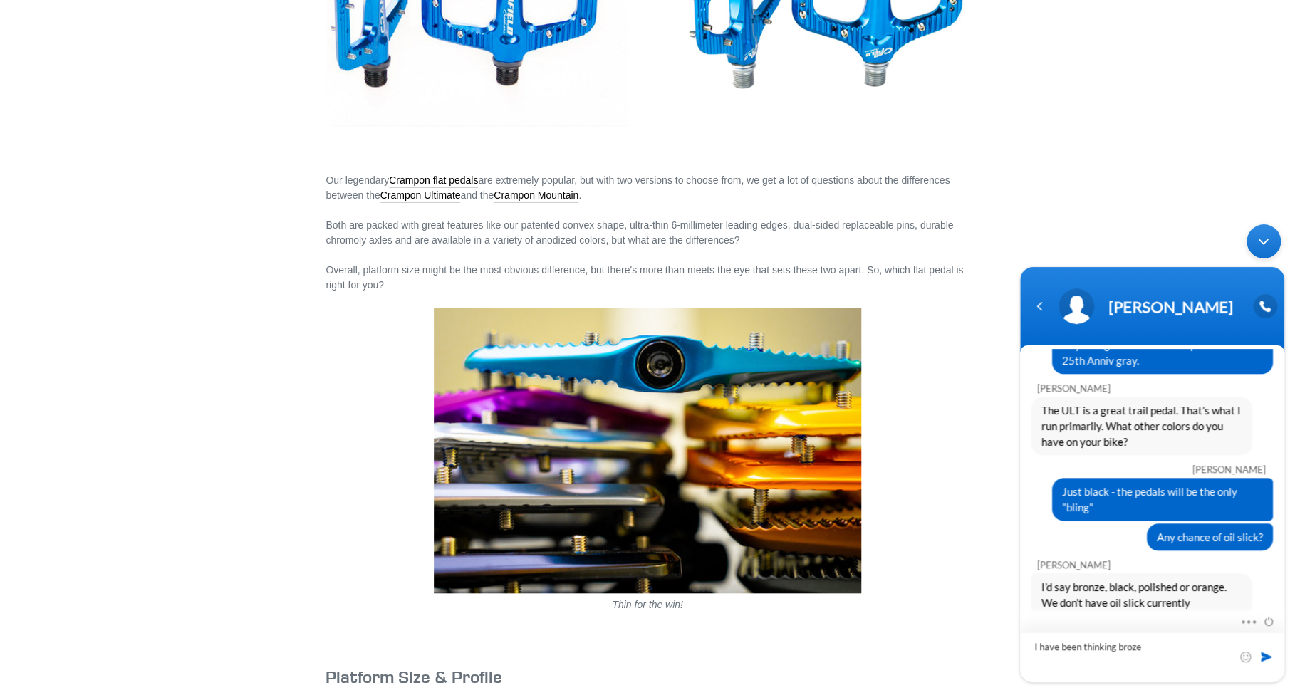
click at [1109, 646] on textarea "I have been thinking broze" at bounding box center [1152, 657] width 264 height 51
click at [1135, 645] on textarea "I have been leaning to broze" at bounding box center [1152, 657] width 264 height 51
type textarea "I have been leaning to bronze"
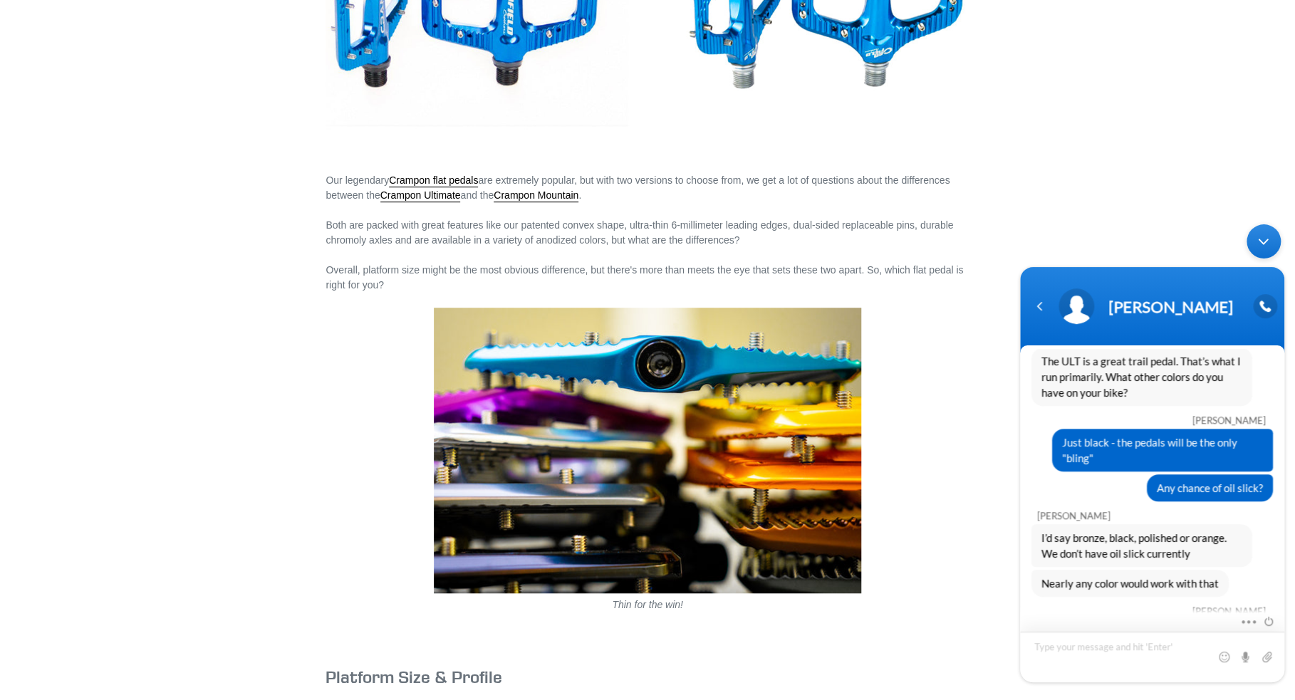
click at [1061, 652] on textarea "Type your message and hit 'Enter'" at bounding box center [1152, 657] width 264 height 51
type textarea "A"
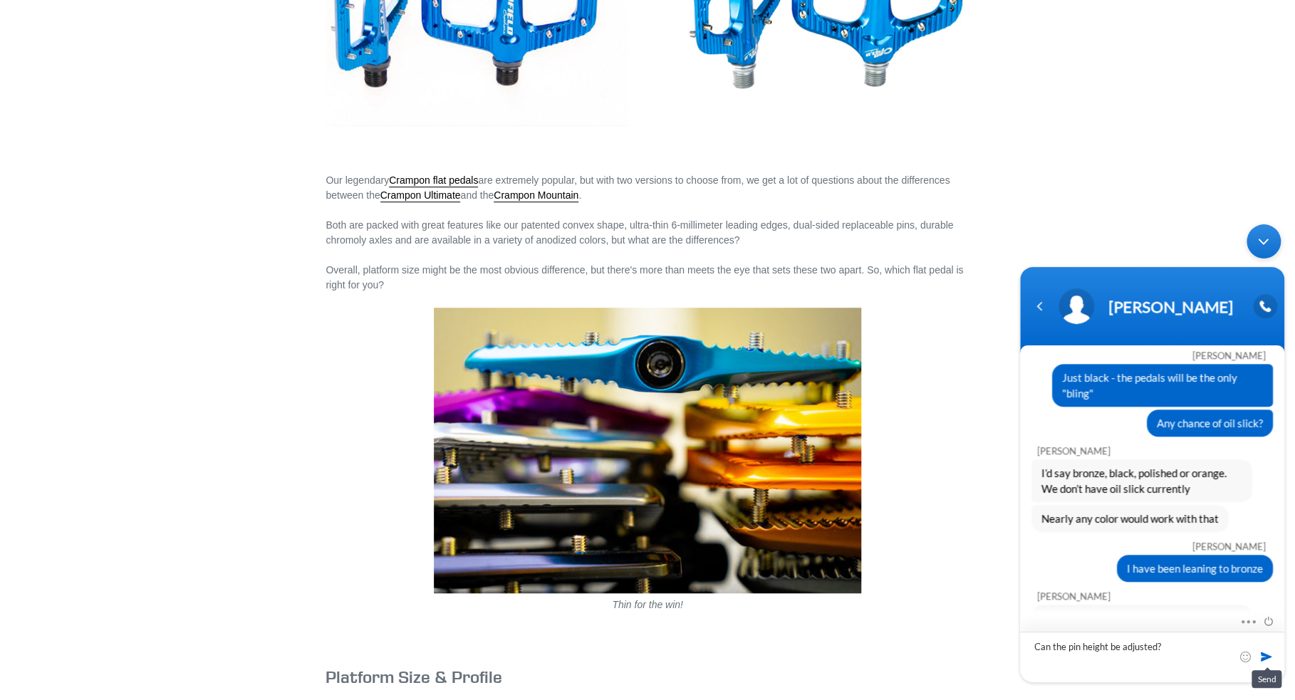
type textarea "Can the pin height be adjusted?"
click at [1264, 657] on span at bounding box center [1267, 657] width 14 height 14
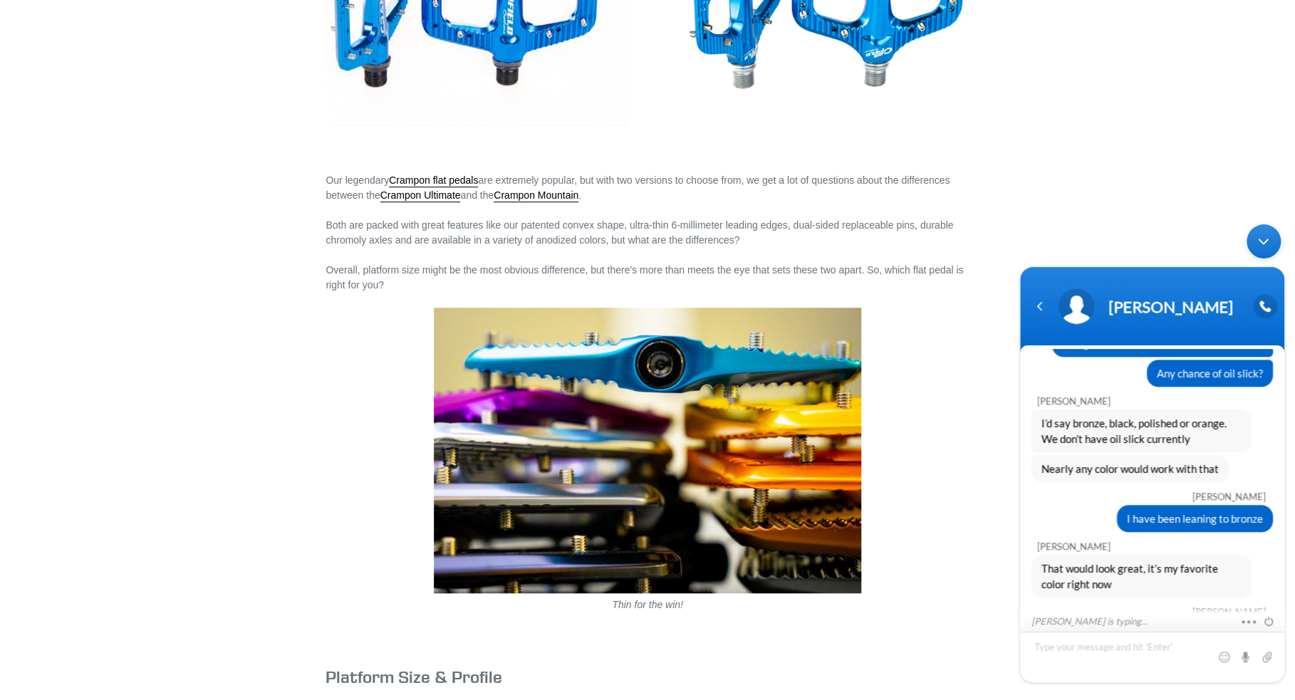
scroll to position [1031, 0]
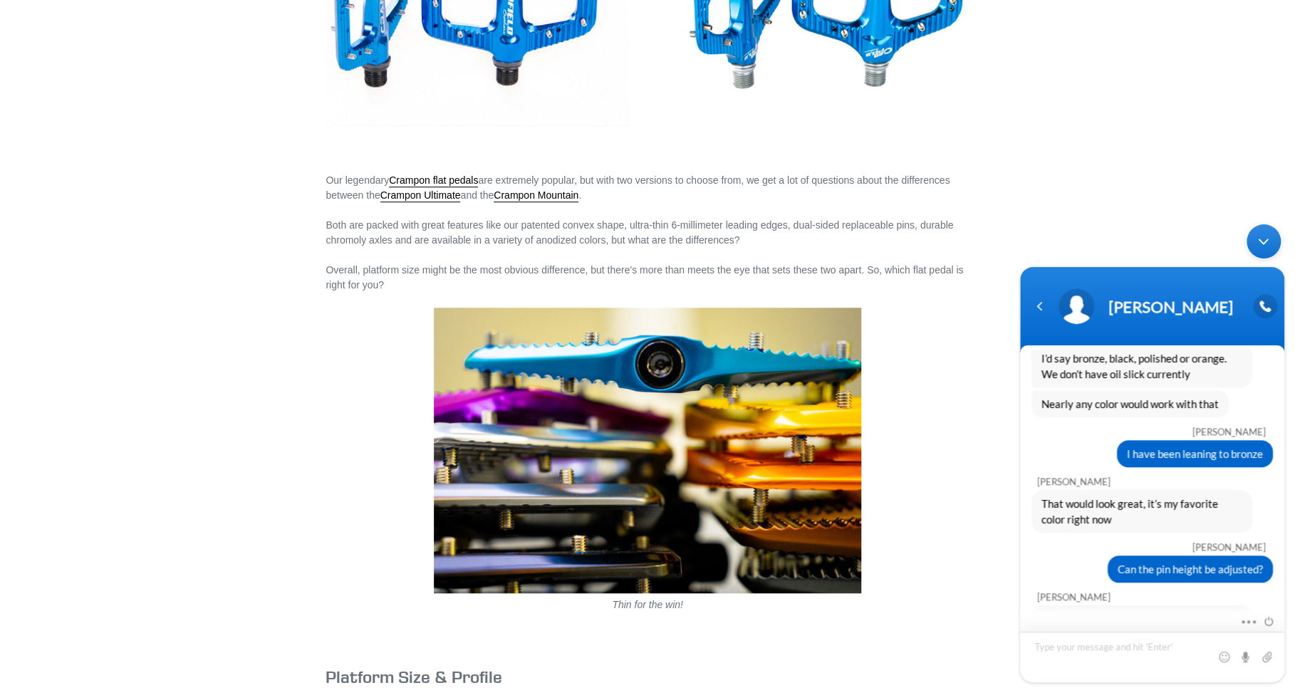
click at [1107, 650] on textarea "Type your message and hit 'Enter'" at bounding box center [1152, 657] width 264 height 51
type textarea "O"
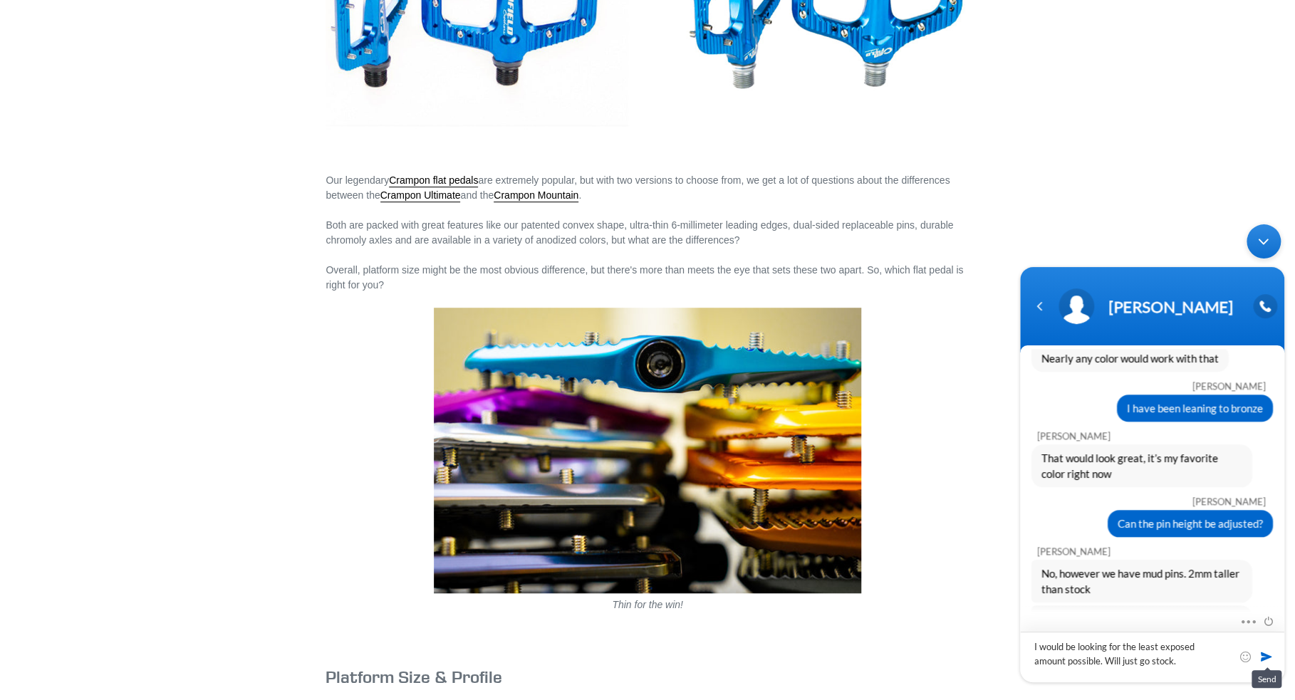
type textarea "I would be looking for the least exposed amount possible. Will just go stock."
click at [1265, 656] on span at bounding box center [1267, 657] width 14 height 14
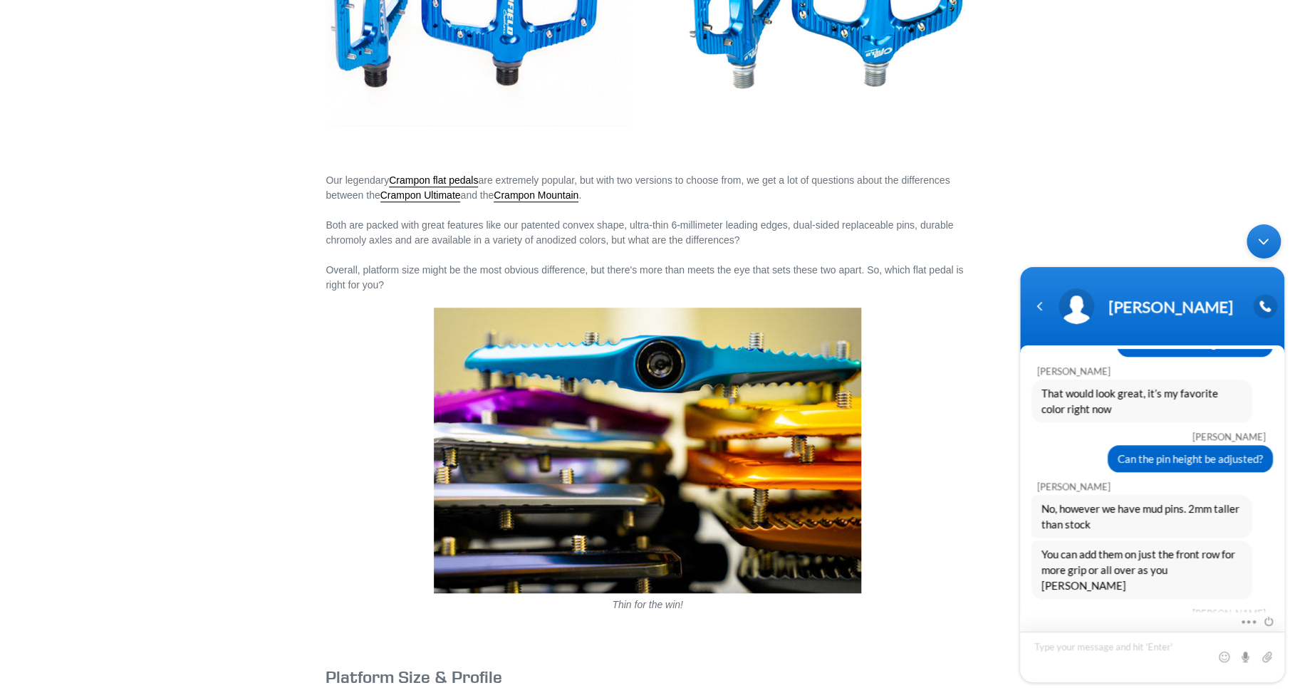
click at [1086, 648] on textarea "Type your message and hit 'Enter'" at bounding box center [1152, 657] width 264 height 51
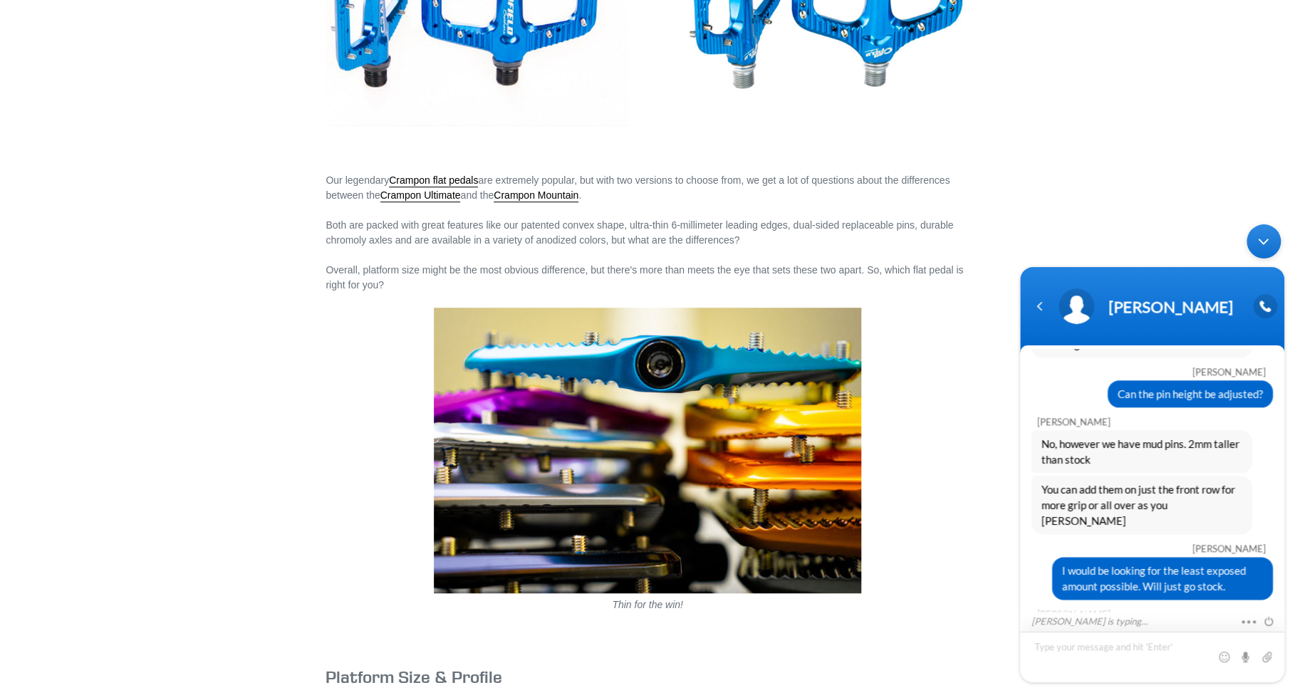
scroll to position [1236, 0]
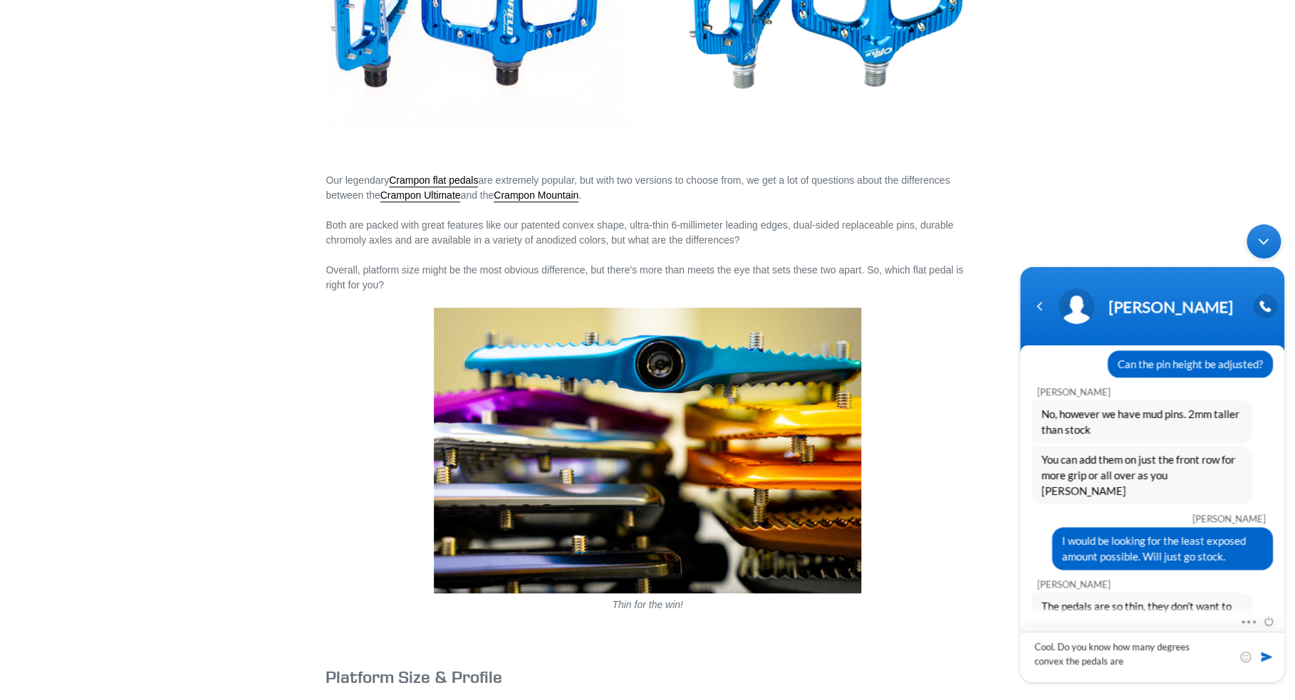
type textarea "Cool. Do you know how many degrees convex the pedals are?"
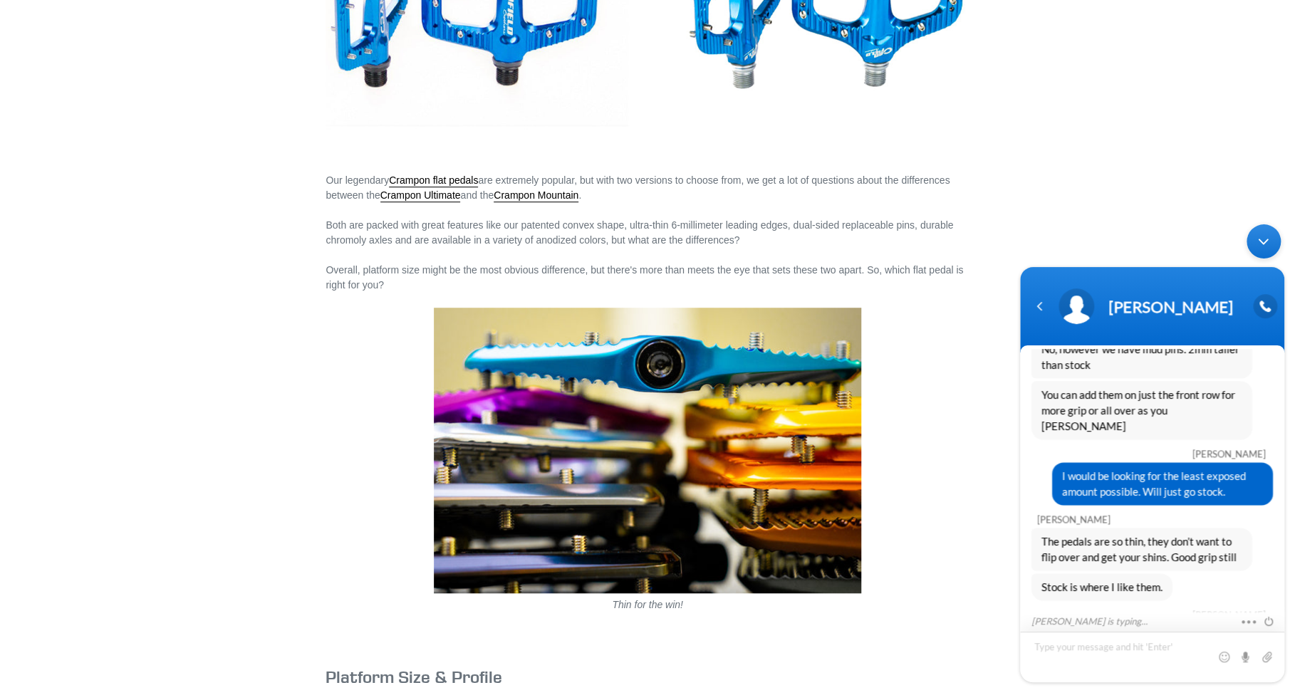
scroll to position [1382, 0]
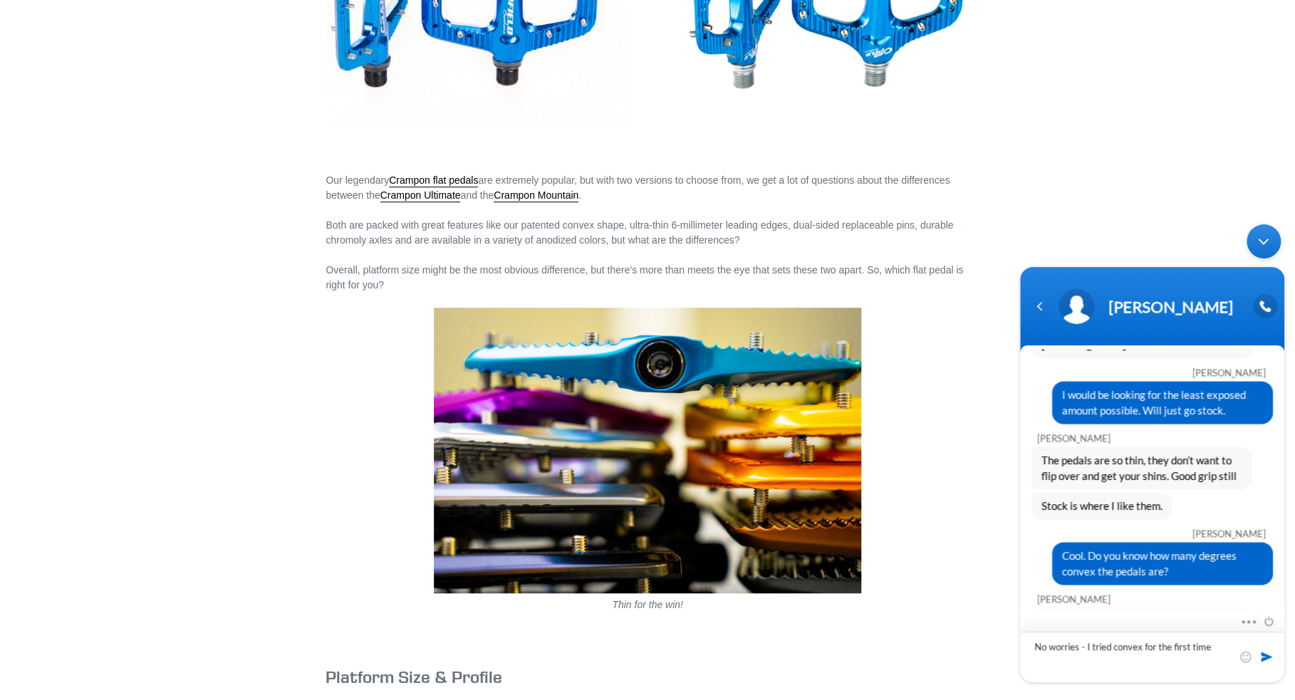
click at [1092, 653] on textarea "No worries - I tried convex for the first time" at bounding box center [1152, 657] width 264 height 51
click at [1099, 666] on textarea "No worries - I just tried convex for the first time" at bounding box center [1152, 657] width 264 height 51
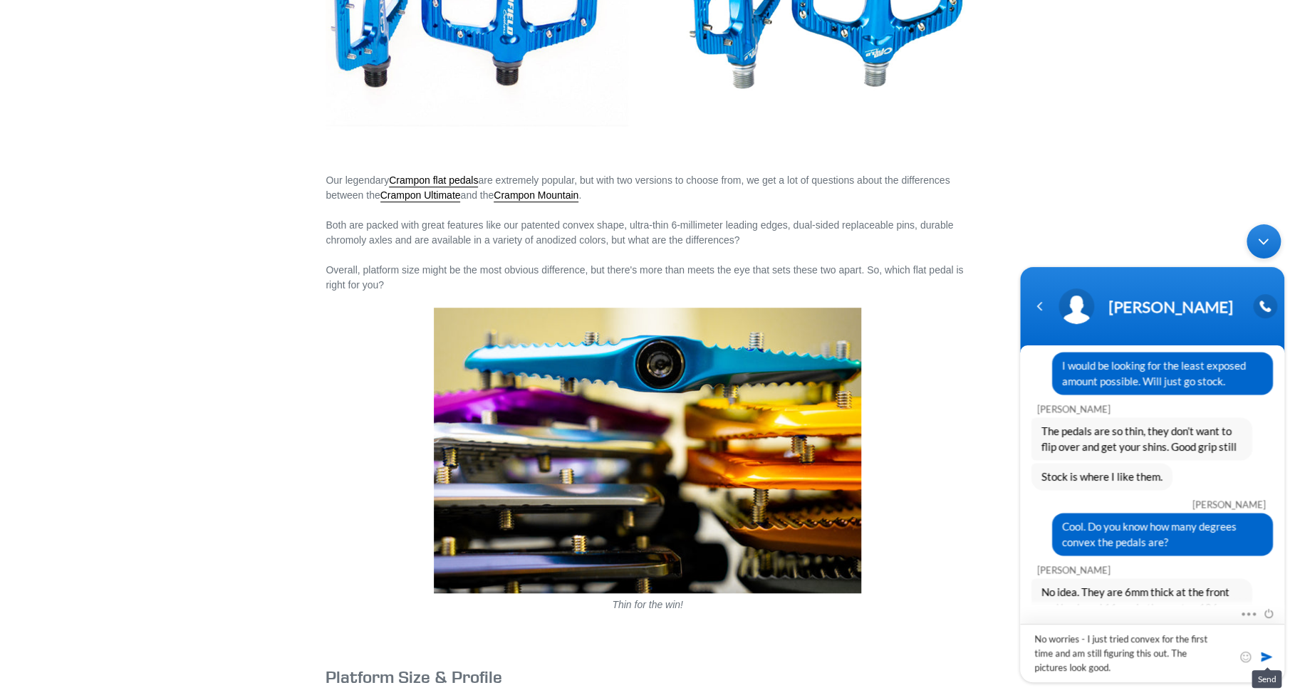
type textarea "No worries - I just tried convex for the first time and am still figuring this …"
click at [1264, 653] on span at bounding box center [1267, 657] width 14 height 14
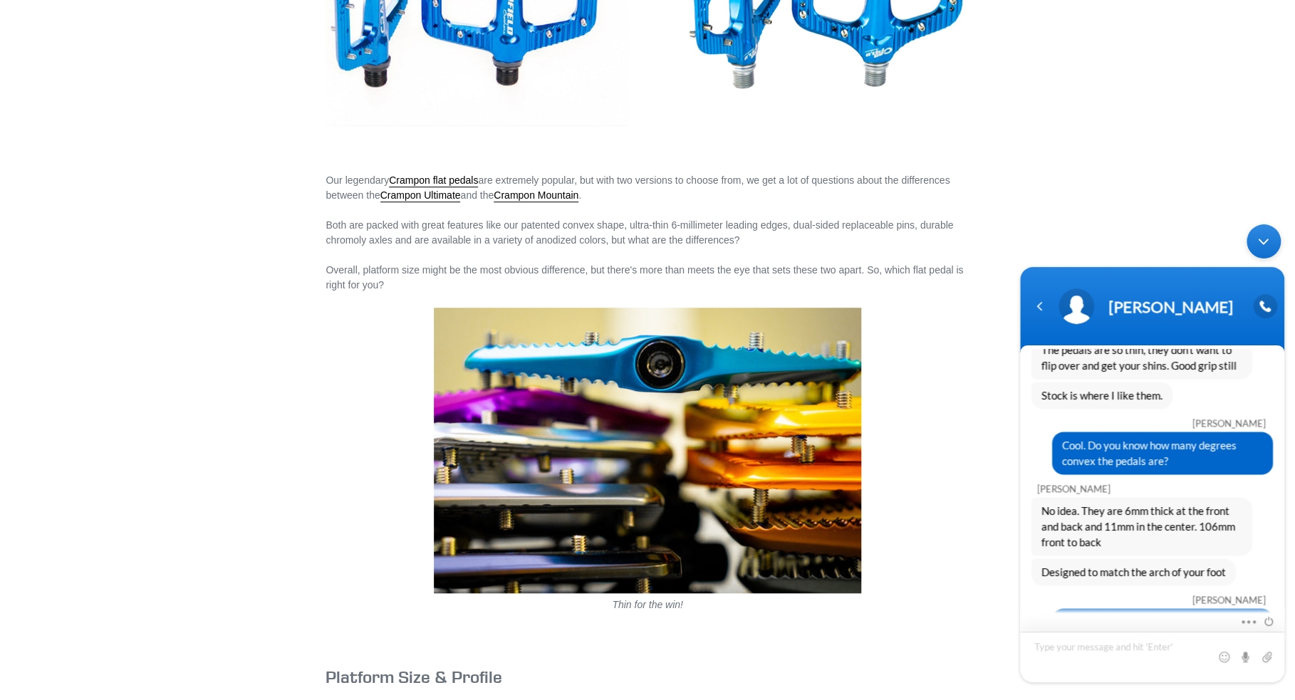
click at [1134, 649] on textarea "Type your message and hit 'Enter'" at bounding box center [1152, 657] width 264 height 51
type textarea "I will punch in the order now."
click at [1267, 658] on span at bounding box center [1267, 657] width 14 height 14
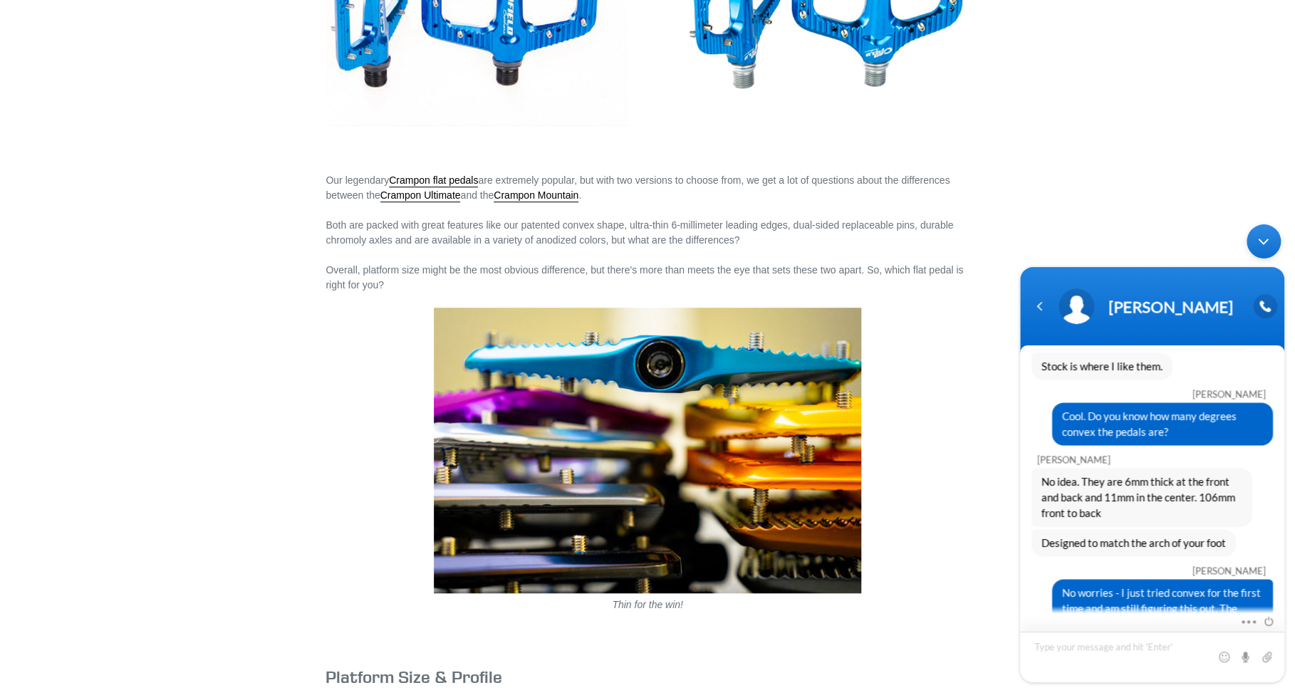
click at [1111, 647] on textarea "Type your message and hit 'Enter'" at bounding box center [1152, 657] width 264 height 51
type textarea "Also, I am adding a new dropper - should I grease the internal post contact? ED…"
click at [1271, 663] on span at bounding box center [1267, 657] width 14 height 14
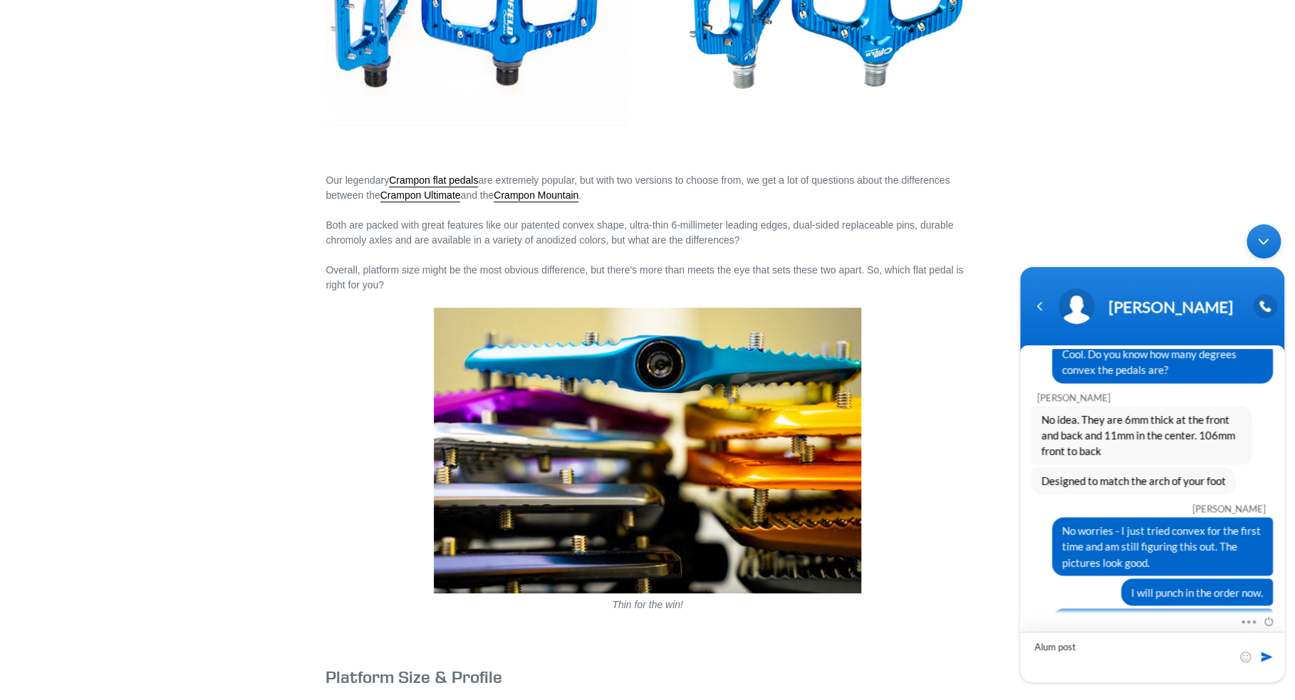
scroll to position [1649, 0]
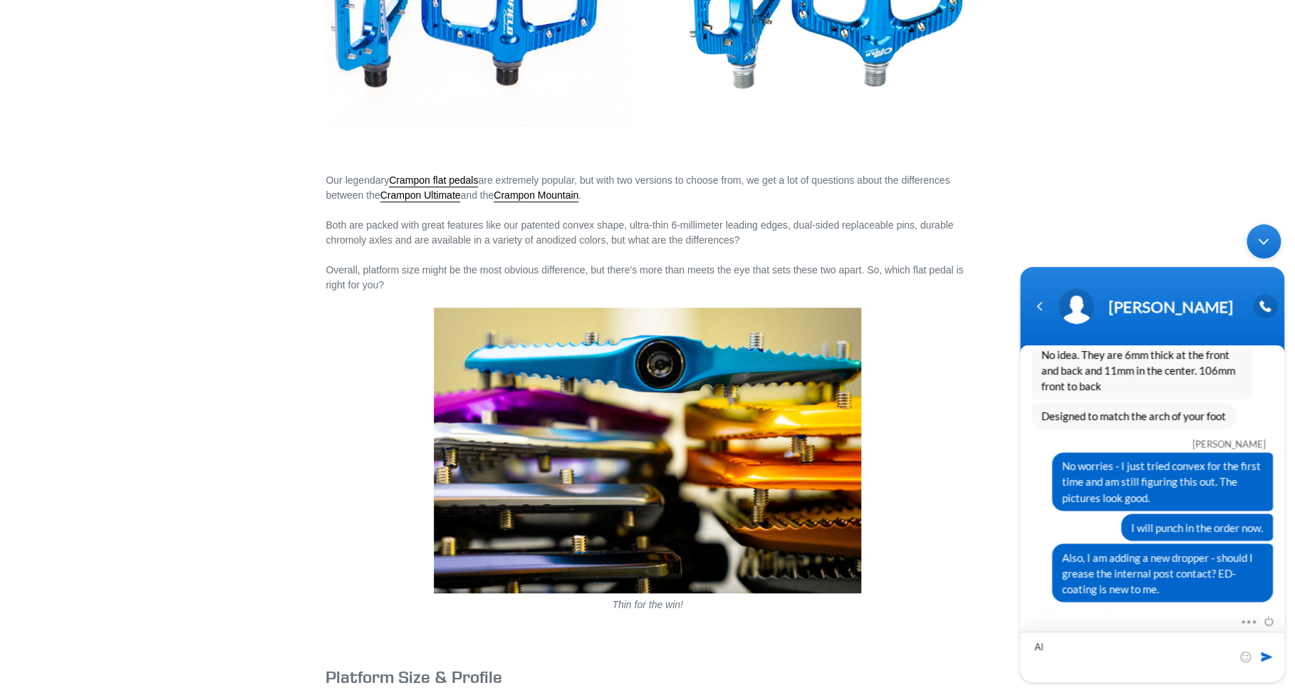
type textarea "A"
click at [1131, 658] on textarea "Type your message and hit 'Enter'" at bounding box center [1152, 657] width 264 height 51
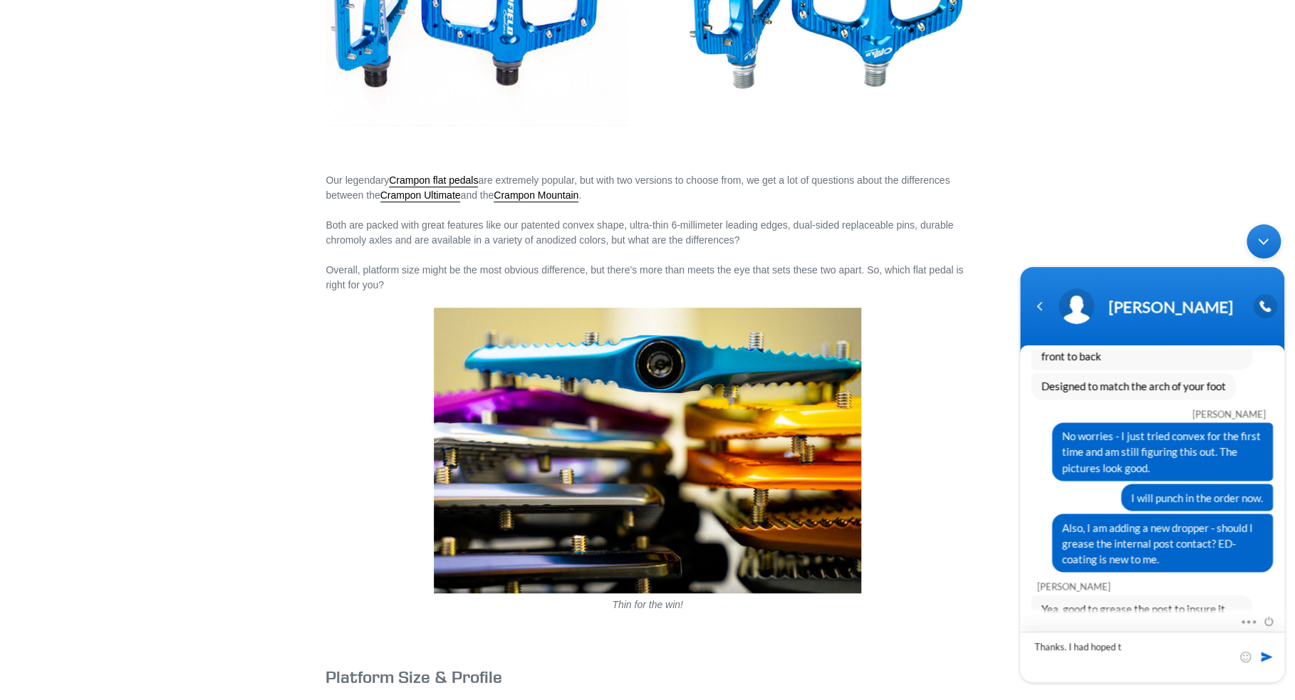
scroll to position [1708, 0]
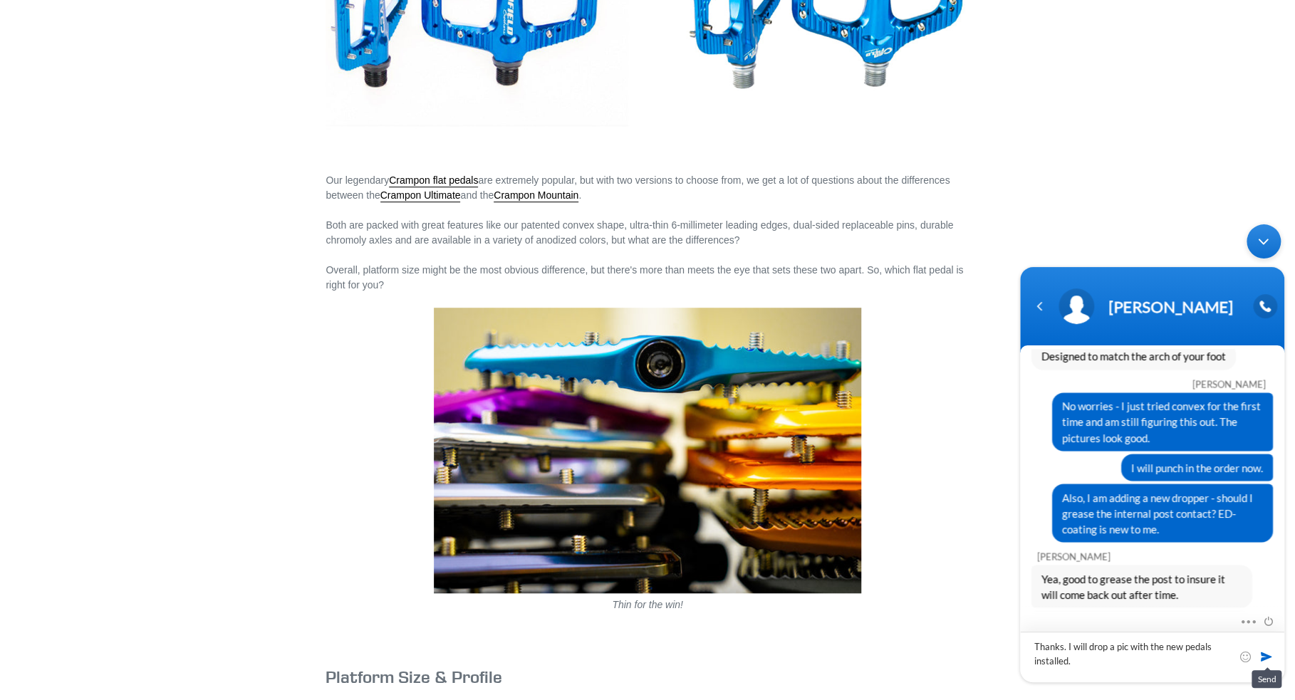
type textarea "Thanks. I will drop a pic with the new pedals installed."
click at [1265, 656] on span at bounding box center [1267, 657] width 14 height 14
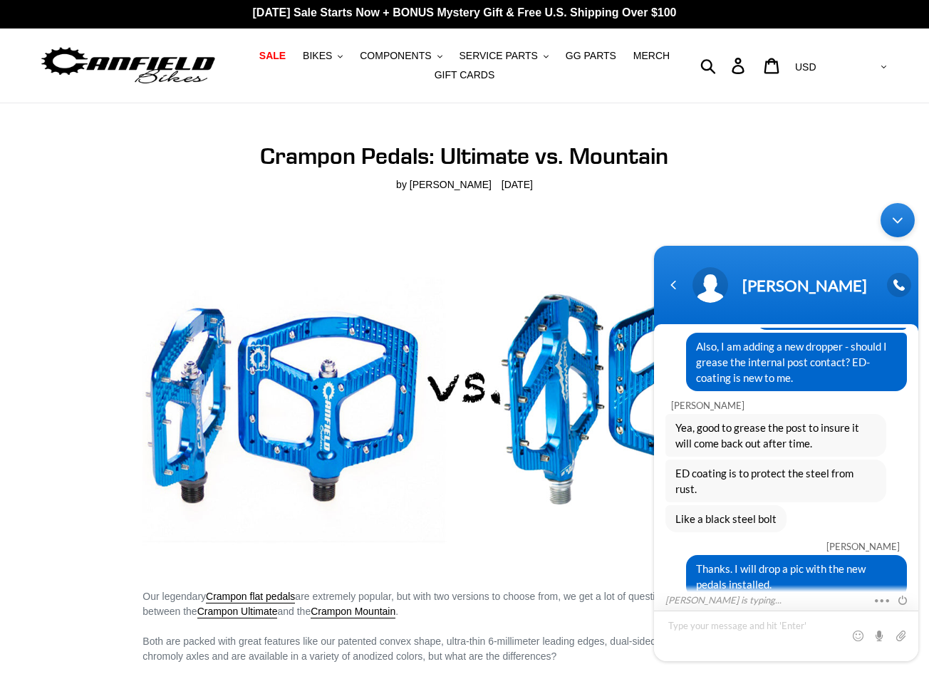
scroll to position [0, 0]
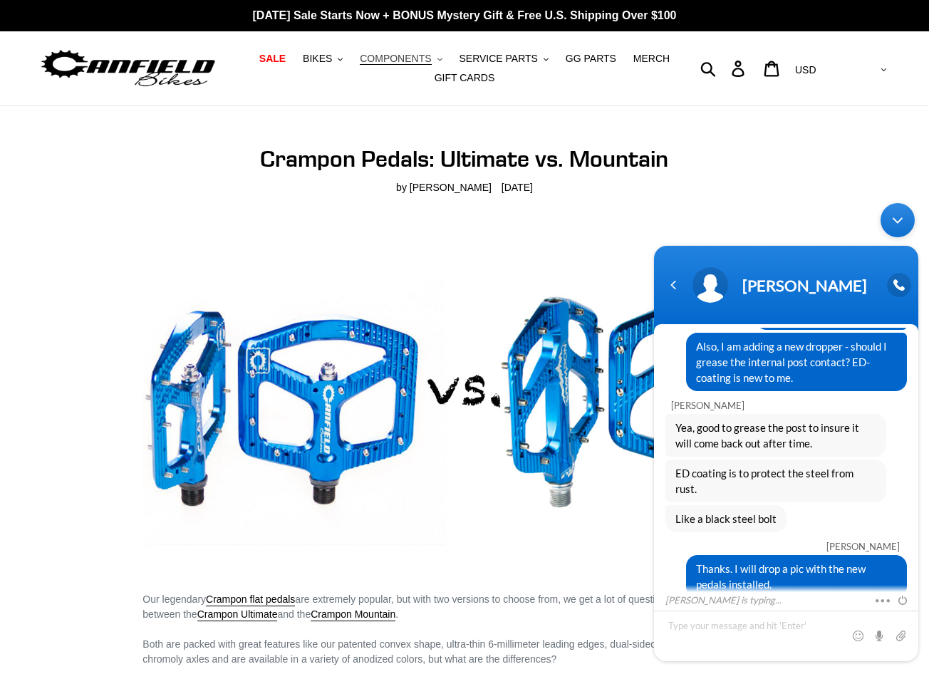
drag, startPoint x: 413, startPoint y: 58, endPoint x: 369, endPoint y: 83, distance: 50.1
click at [354, 85] on ul "SALE BIKES .cls-1{fill:#231f20} SHOP ALL BIKES SHOP DEMO BIKES - On SALE Now! J…" at bounding box center [464, 68] width 425 height 38
click at [402, 57] on span "COMPONENTS" at bounding box center [395, 59] width 71 height 12
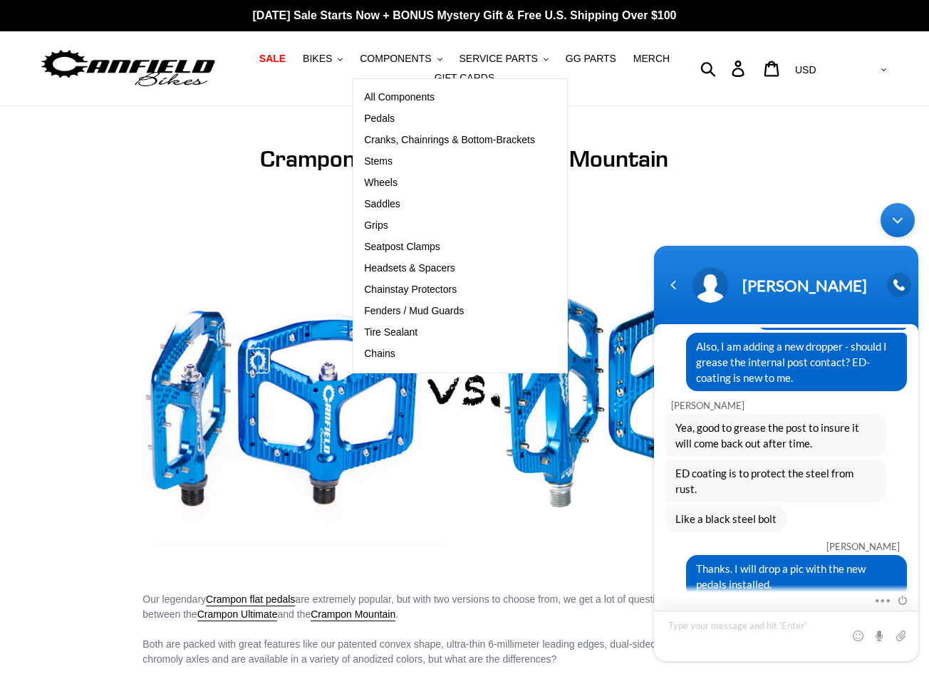
click at [737, 624] on textarea "Type your message and hit 'Enter'" at bounding box center [786, 636] width 264 height 51
click at [741, 628] on textarea "Order placed. FYI - after riding you bike, I switched from 2.8 to 2.6 tires" at bounding box center [786, 636] width 264 height 51
click at [807, 633] on textarea "Order placed. FYI based riding you bike, I switched from 2.8 to 2.6 tires" at bounding box center [786, 636] width 264 height 51
click at [809, 622] on textarea "Order placed. FYI based riding you bike, I switched from 2.8 to 2.6 tires" at bounding box center [786, 636] width 264 height 51
click at [798, 643] on textarea "Order placed. FYI based riding your bike, I switched from 2.8 to 2.6 tires" at bounding box center [786, 636] width 264 height 51
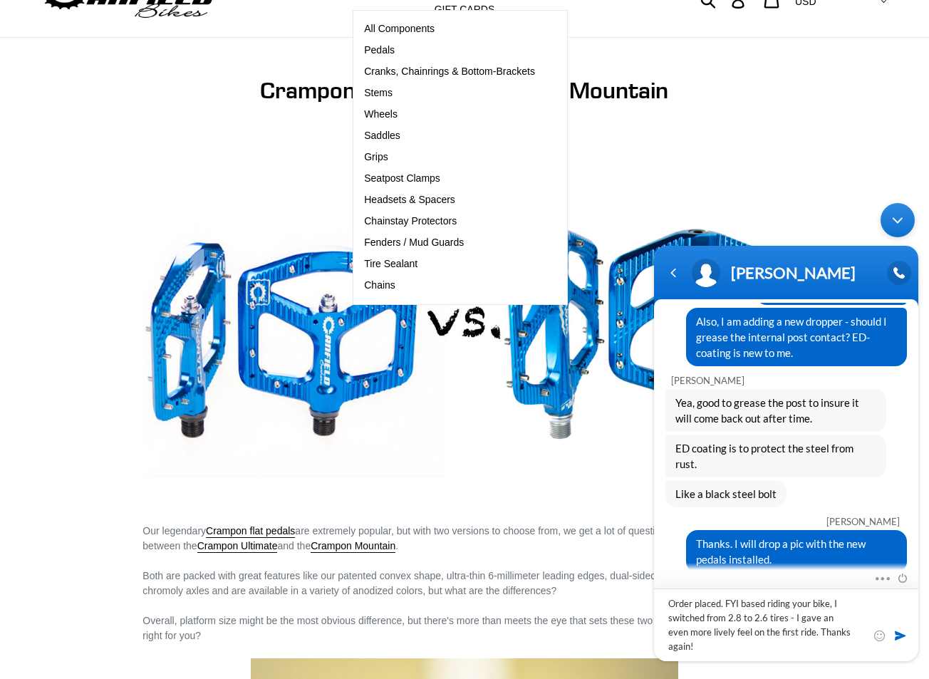
scroll to position [1835, 0]
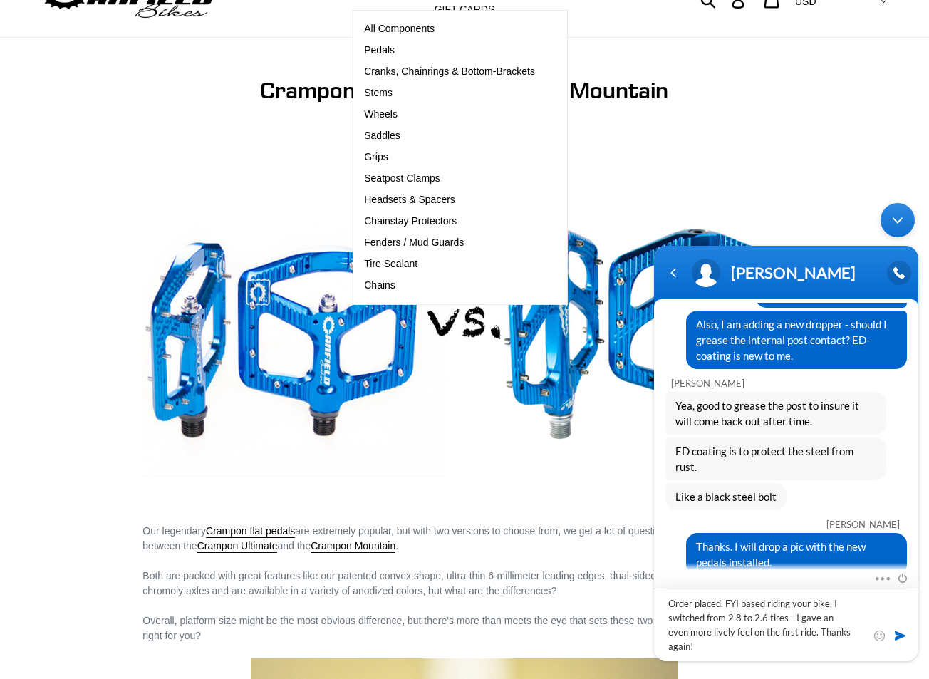
click at [798, 620] on textarea "Order placed. FYI based riding your bike, I switched from 2.8 to 2.6 tires - I …" at bounding box center [786, 624] width 264 height 73
type textarea "Order placed. FYI based riding your bike, I switched from 2.8 to 2.6 tires - th…"
click at [897, 635] on span at bounding box center [900, 635] width 14 height 14
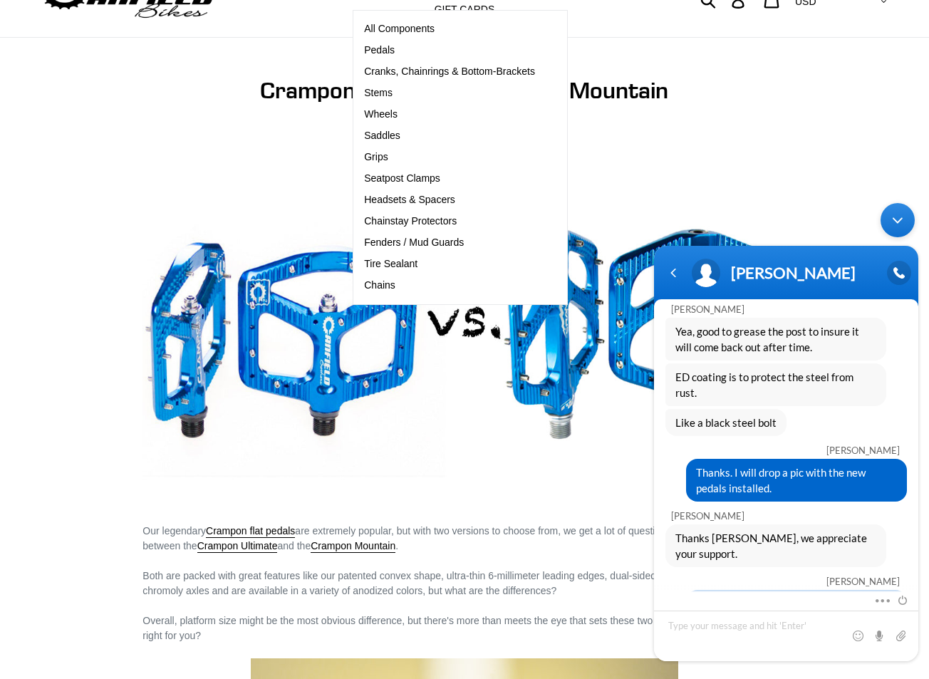
scroll to position [1959, 0]
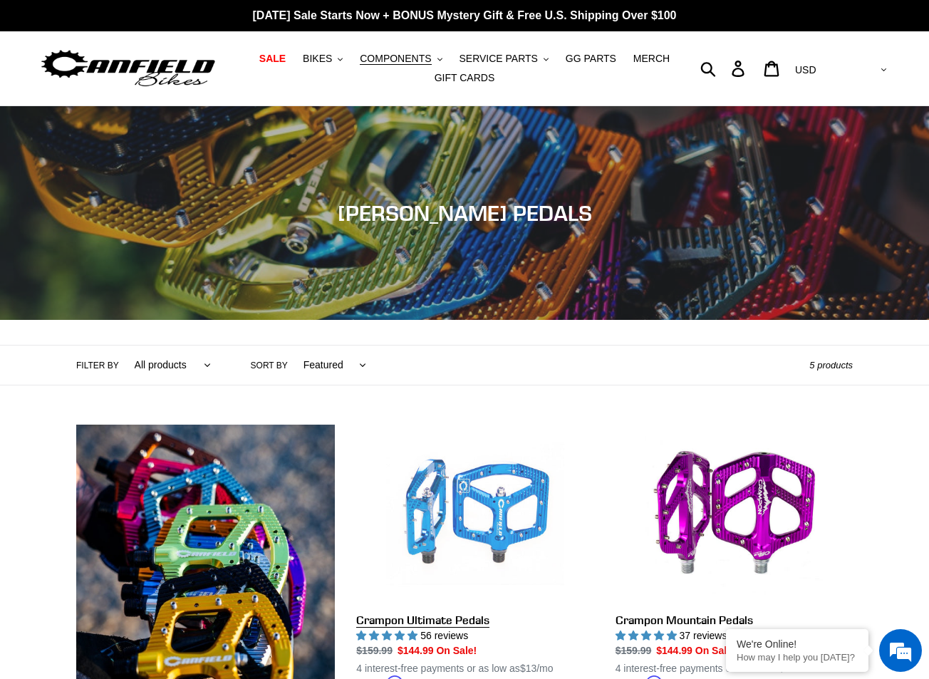
scroll to position [68, 0]
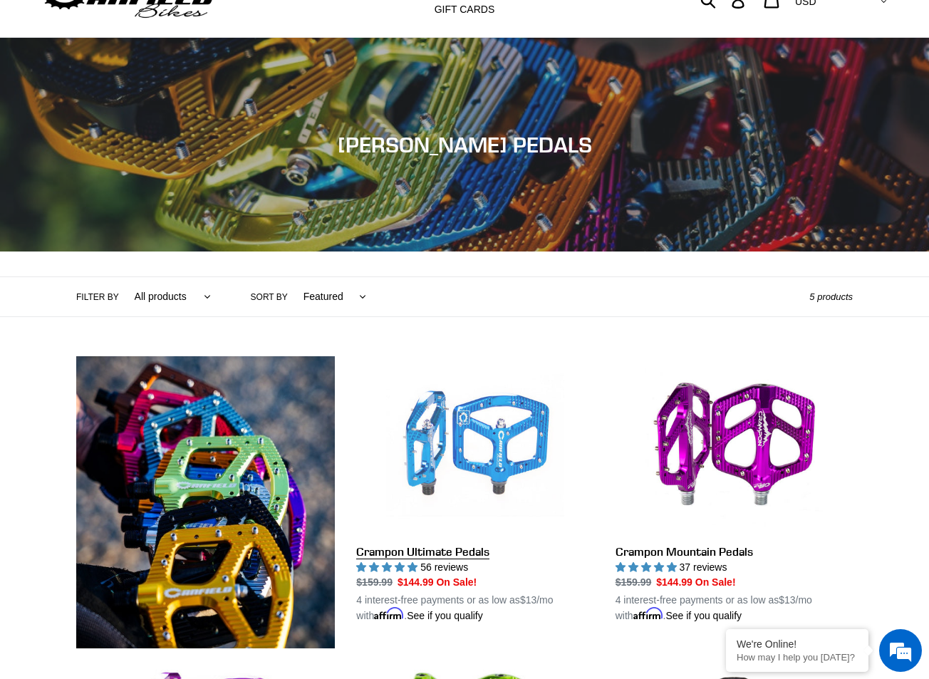
click at [493, 439] on link "Crampon Ultimate Pedals" at bounding box center [474, 489] width 237 height 267
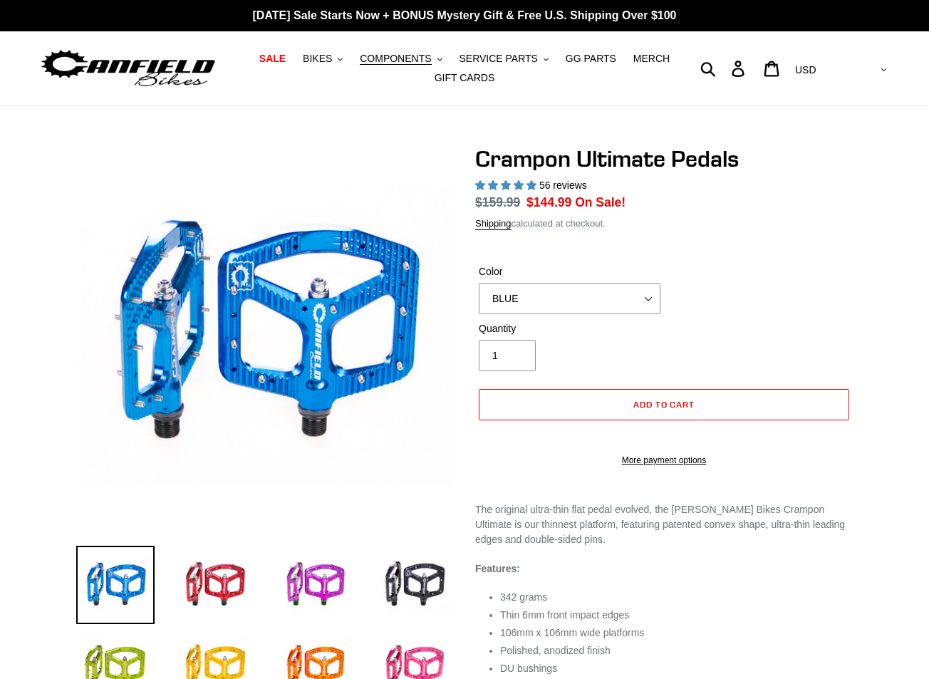
select select "highest-rating"
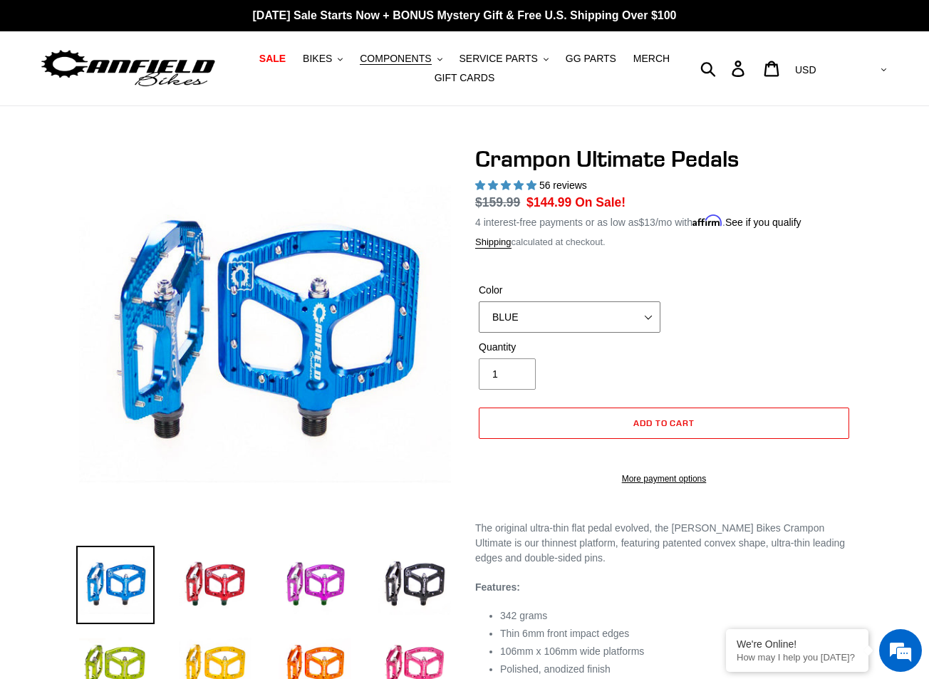
select select "BRONZE"
click at [479, 301] on select "BLUE RED PURPLE STEALTH BRONZE GREY TURQUOISE BLACK POLISHED BAJA GOLD PNW GREE…" at bounding box center [570, 316] width 182 height 31
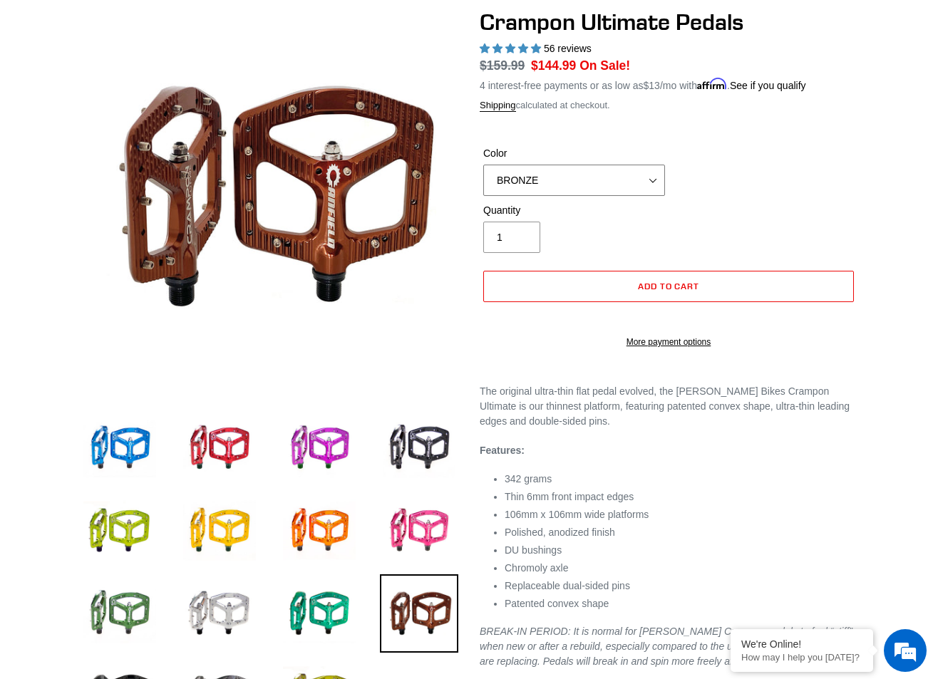
scroll to position [137, 0]
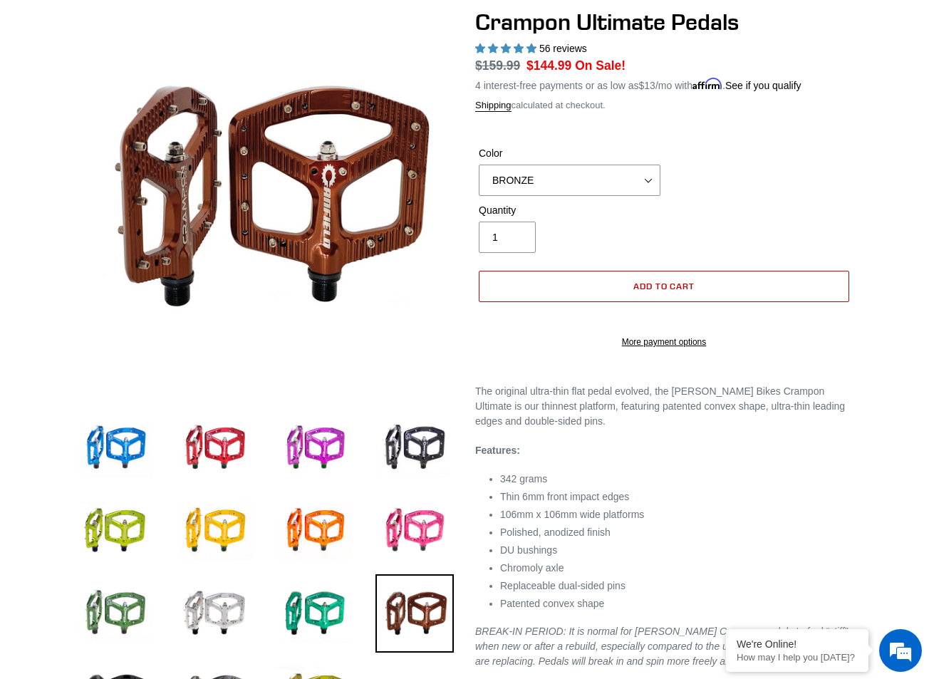
click at [676, 288] on span "Add to cart" at bounding box center [664, 286] width 62 height 11
select select "32973230866507"
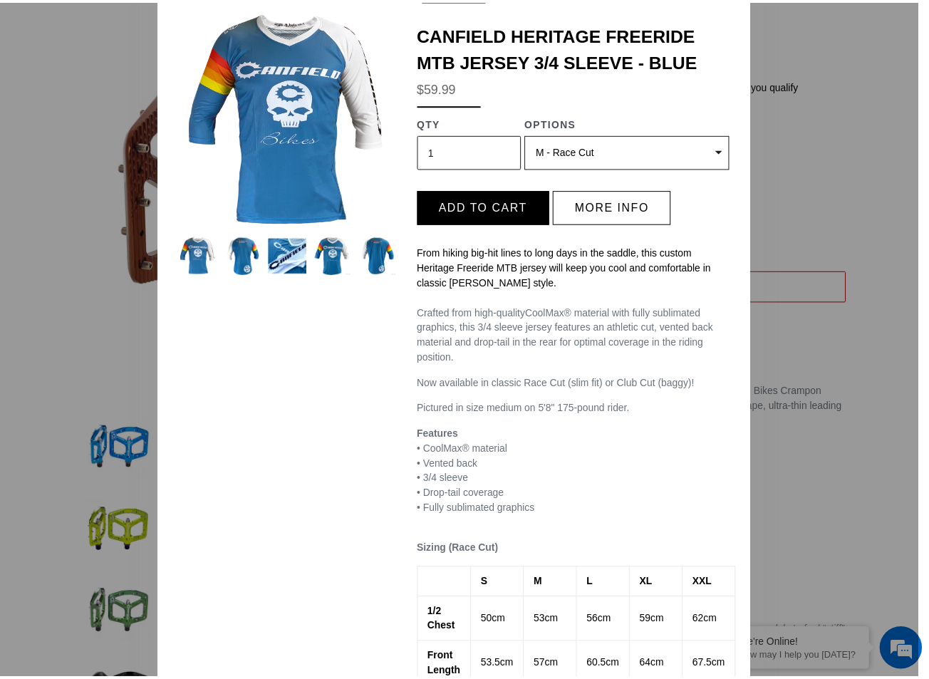
scroll to position [0, 0]
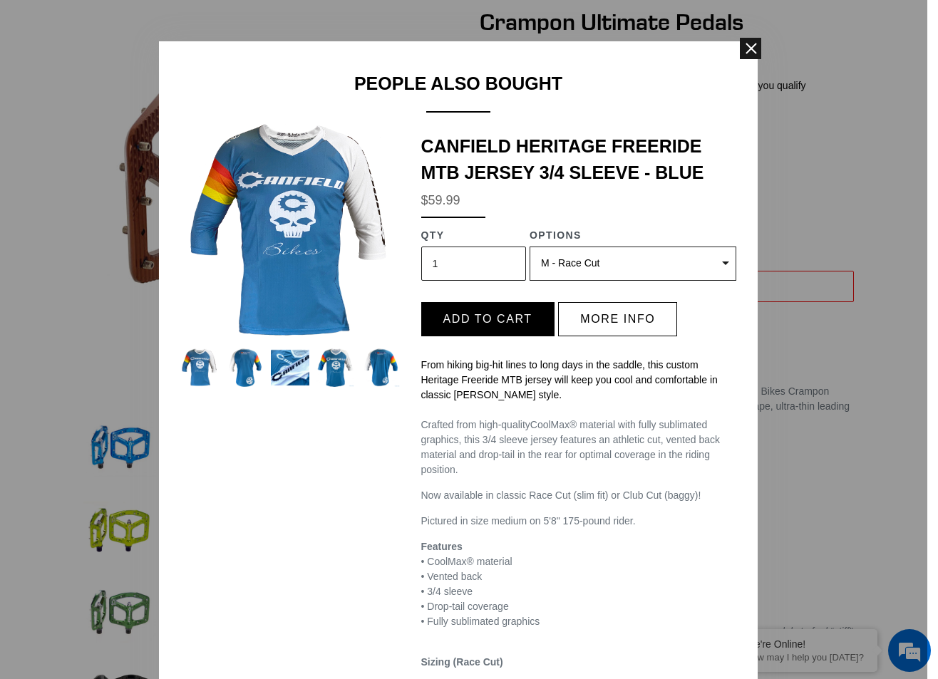
click at [742, 44] on span at bounding box center [750, 48] width 21 height 21
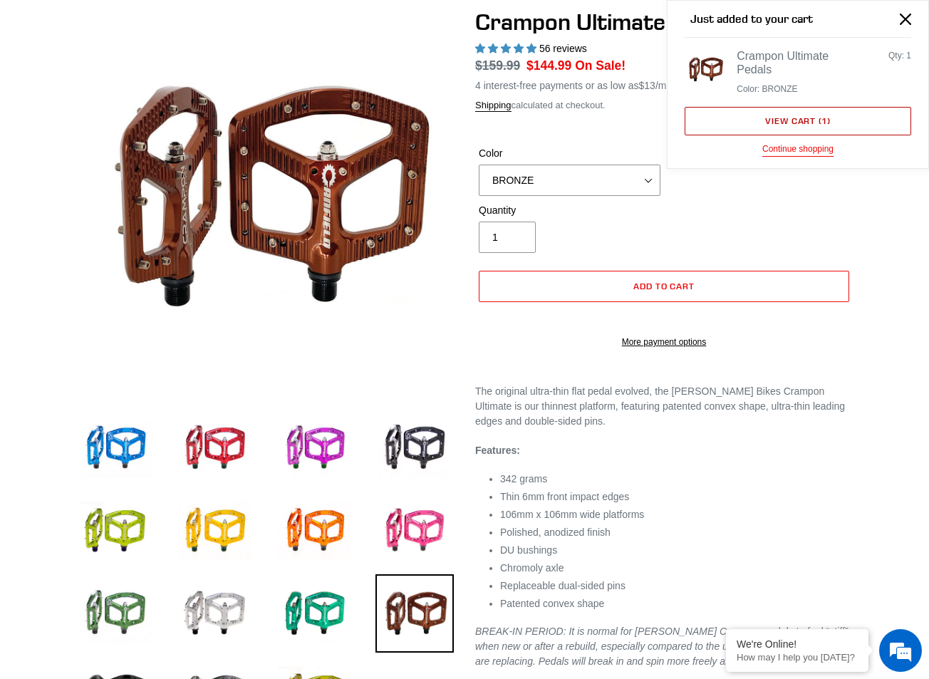
click at [795, 121] on link "View cart ( 1 )" at bounding box center [798, 121] width 227 height 28
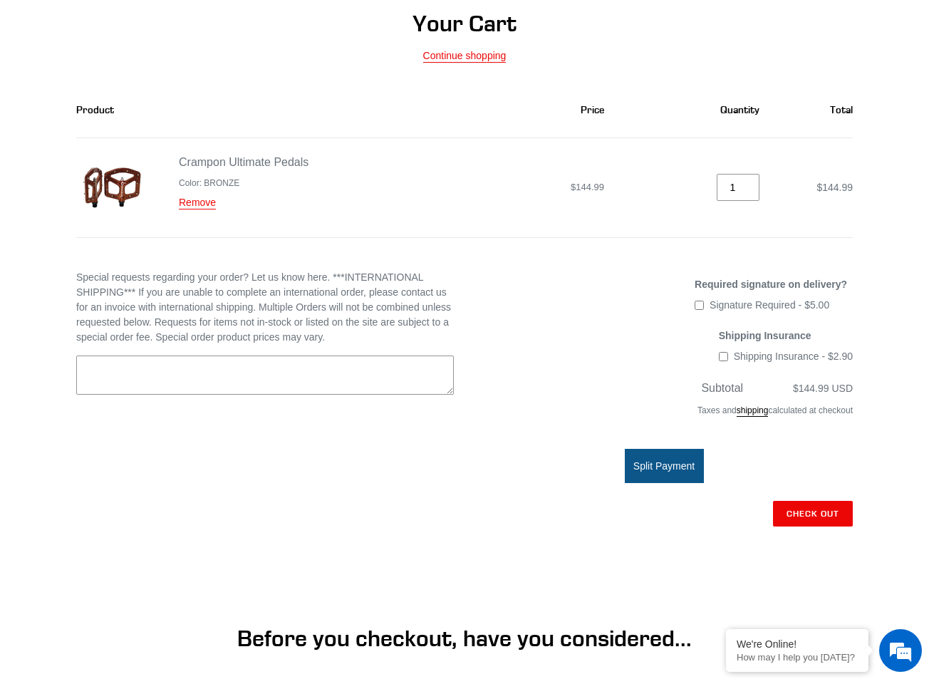
scroll to position [137, 0]
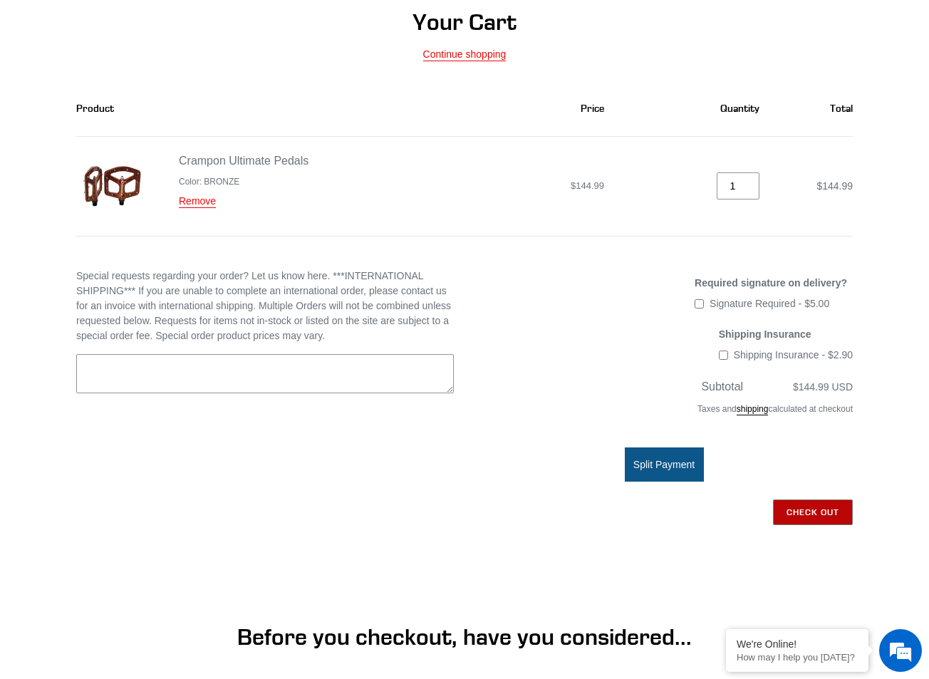
click at [815, 509] on input "Check out" at bounding box center [813, 512] width 80 height 26
